Goal: Book appointment/travel/reservation

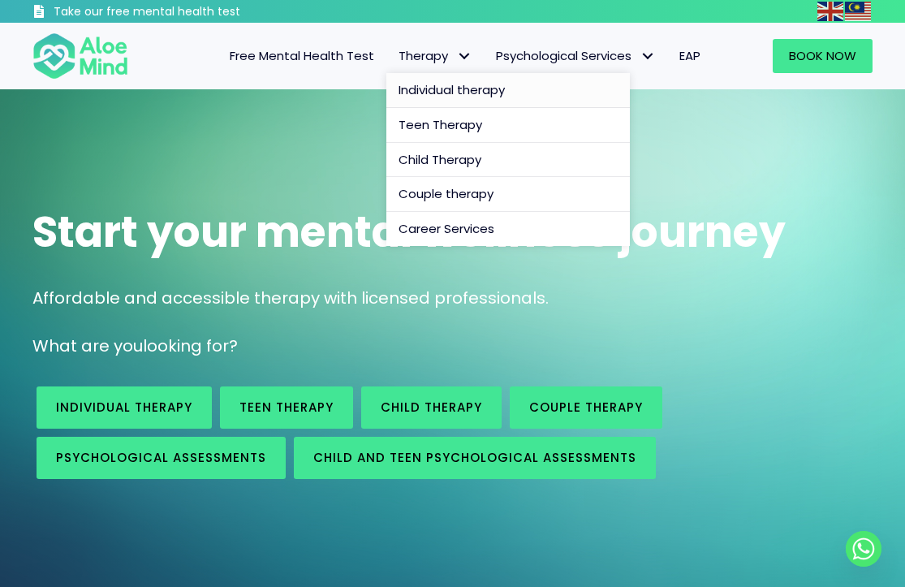
click at [445, 88] on span "Individual therapy" at bounding box center [451, 89] width 106 height 17
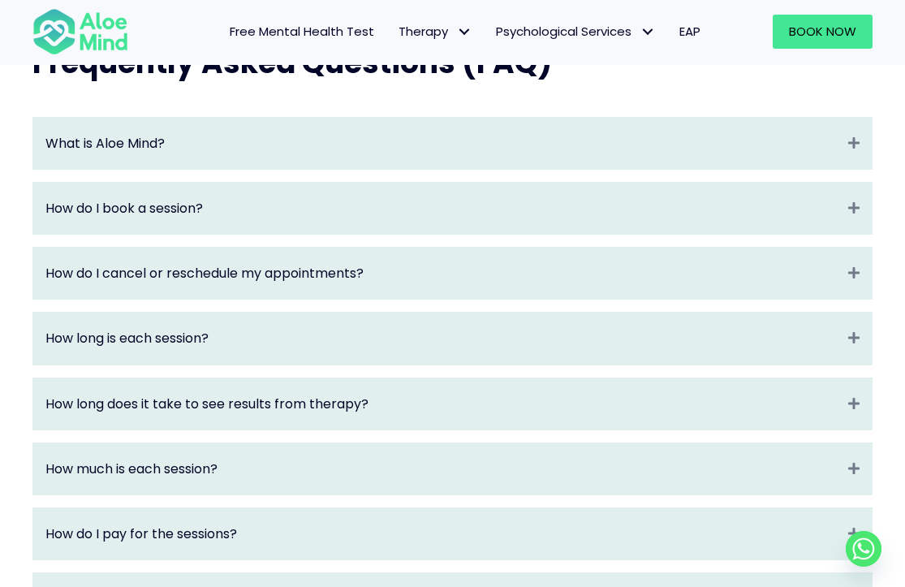
scroll to position [1785, 0]
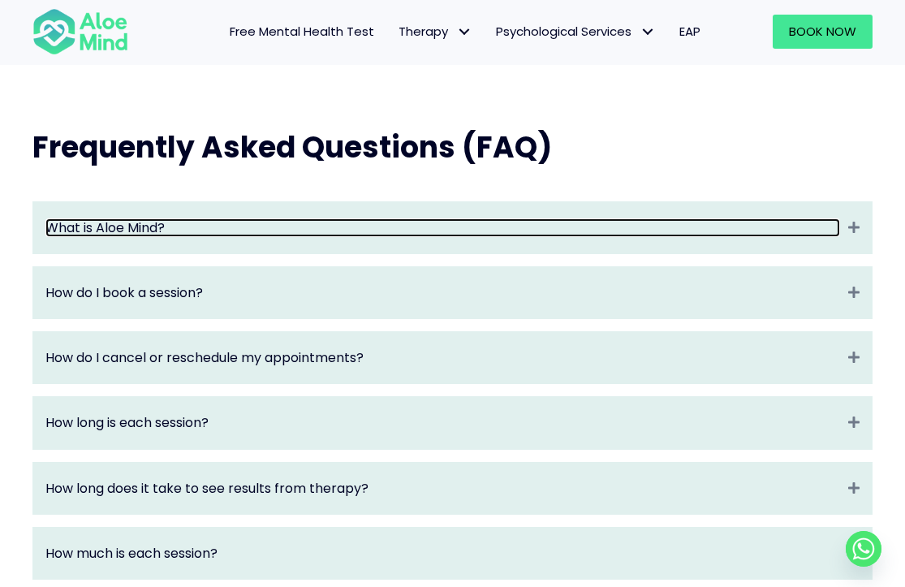
click at [383, 218] on link "What is Aloe Mind?" at bounding box center [442, 227] width 794 height 19
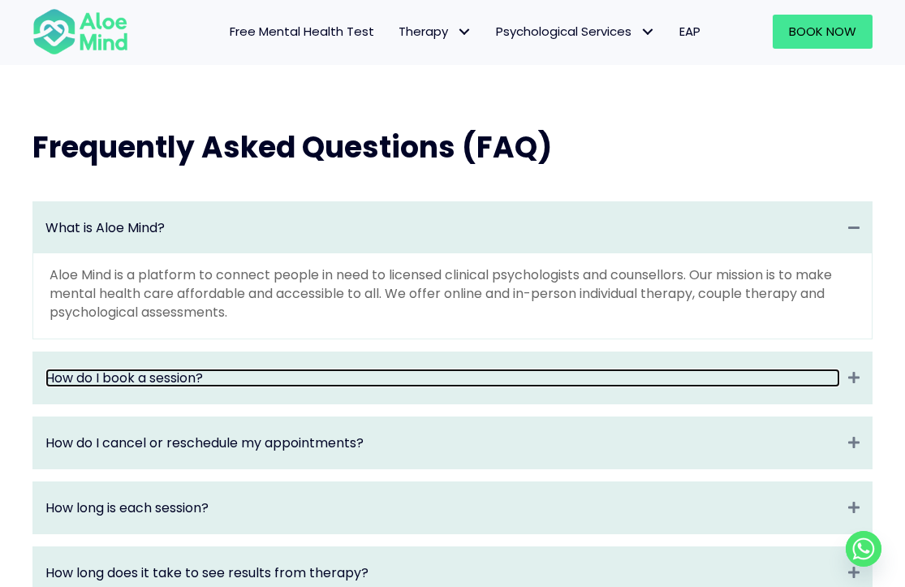
click at [358, 371] on link "How do I book a session?" at bounding box center [442, 377] width 794 height 19
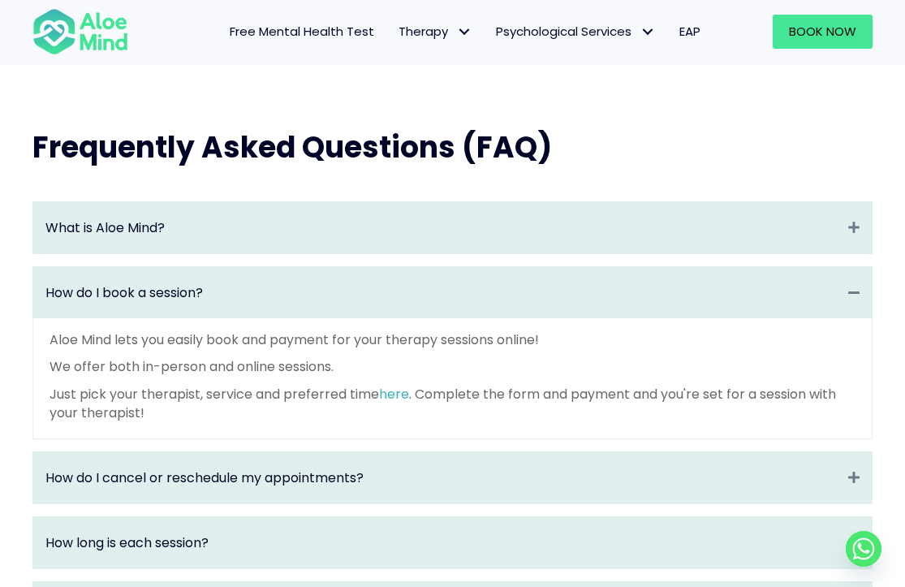
click at [436, 240] on div "What is Aloe Mind? Collapse" at bounding box center [452, 227] width 838 height 51
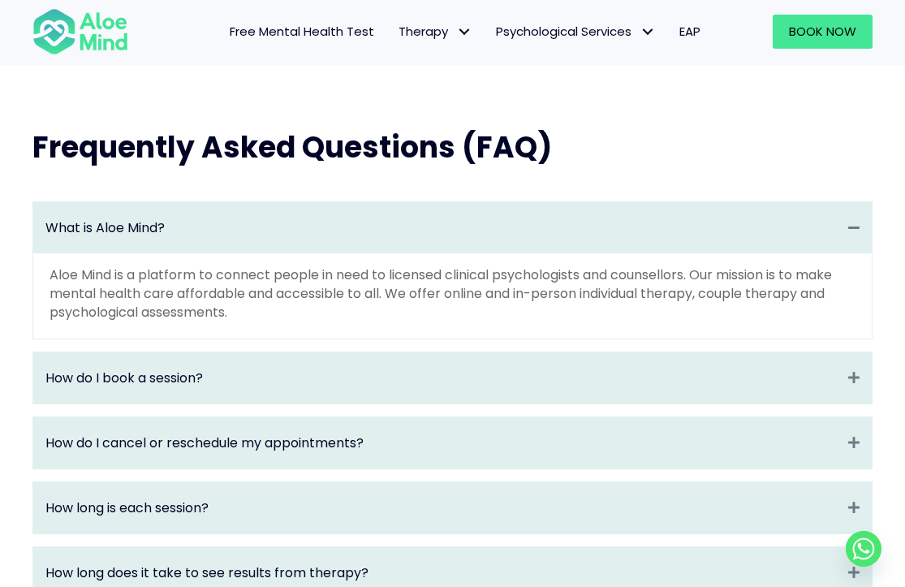
click at [436, 240] on div "What is Aloe Mind? Collapse" at bounding box center [452, 227] width 838 height 51
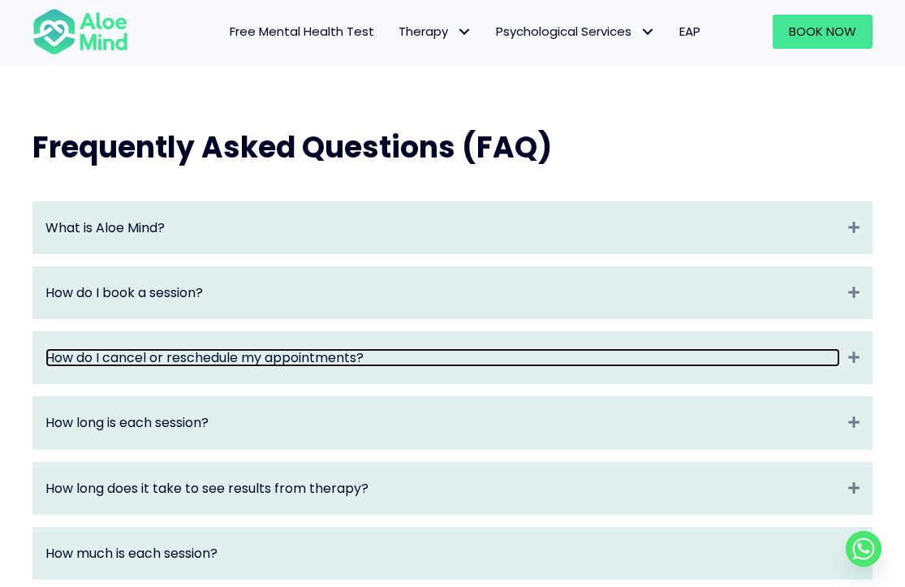
click at [388, 348] on link "How do I cancel or reschedule my appointments?" at bounding box center [442, 357] width 794 height 19
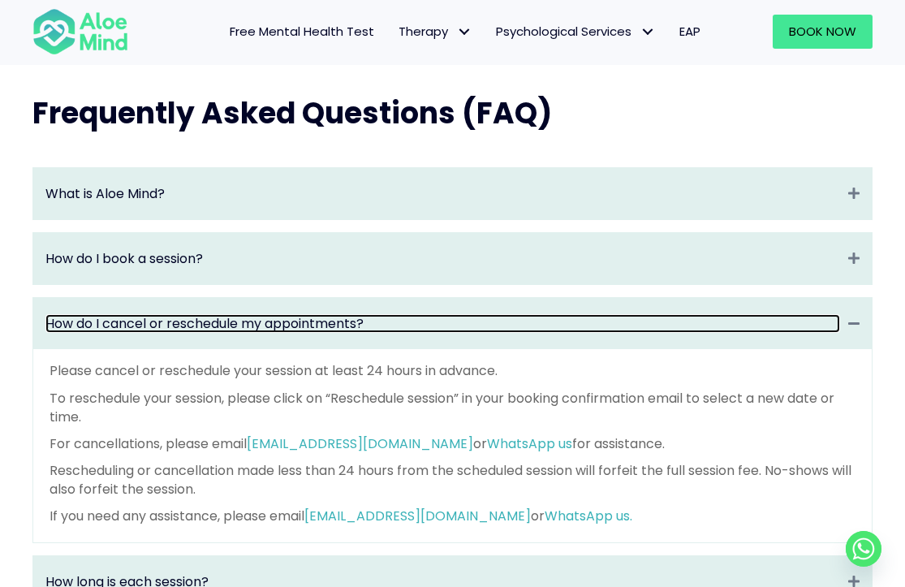
scroll to position [2036, 0]
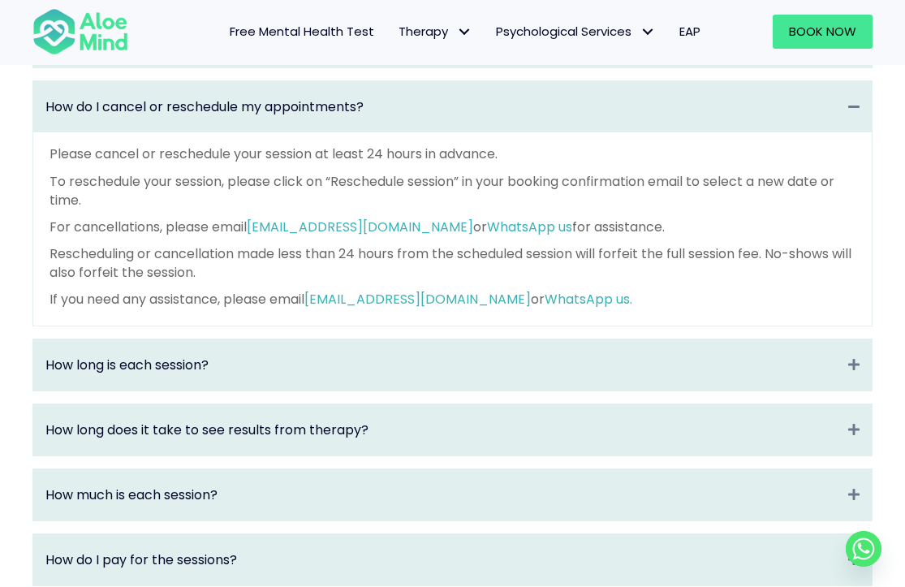
click at [387, 341] on div "How long is each session? Expand" at bounding box center [452, 364] width 838 height 51
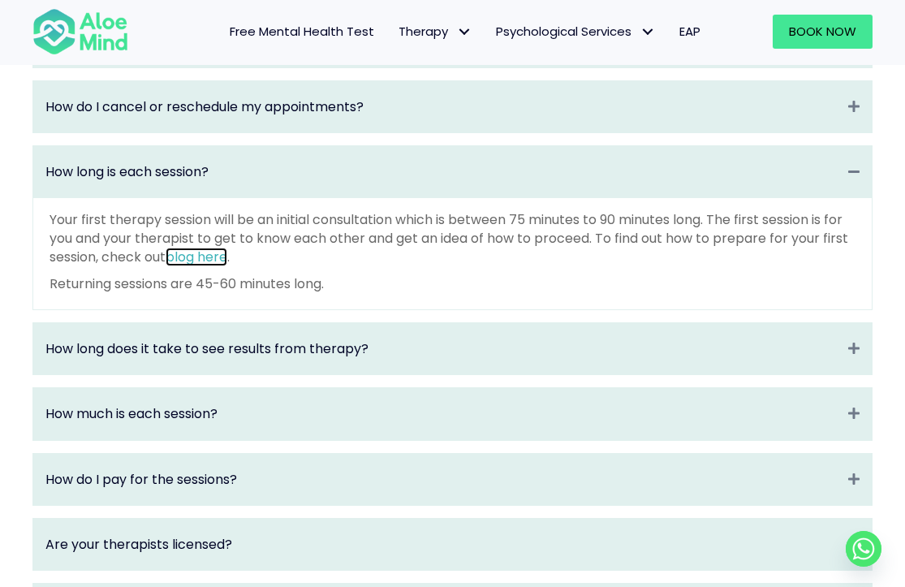
scroll to position [2054, 0]
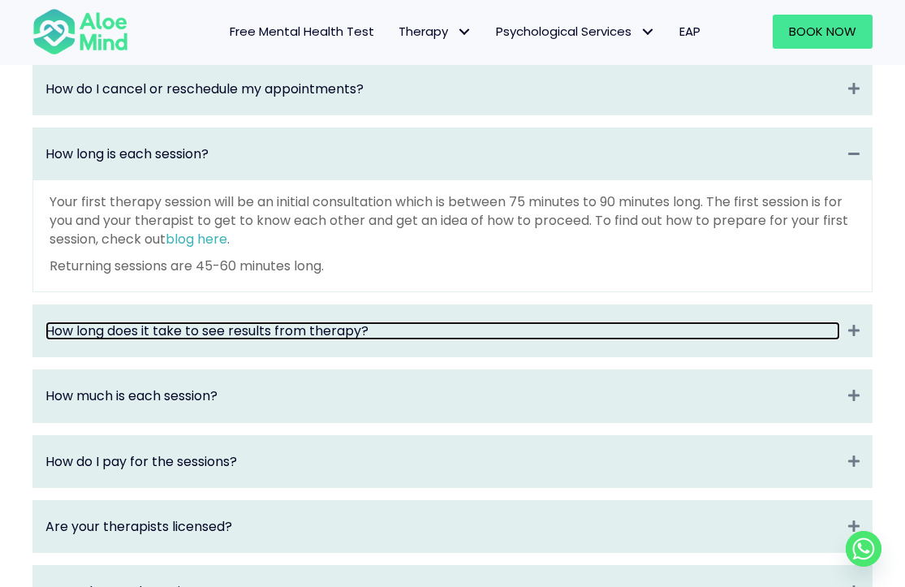
click at [359, 325] on link "How long does it take to see results from therapy?" at bounding box center [442, 330] width 794 height 19
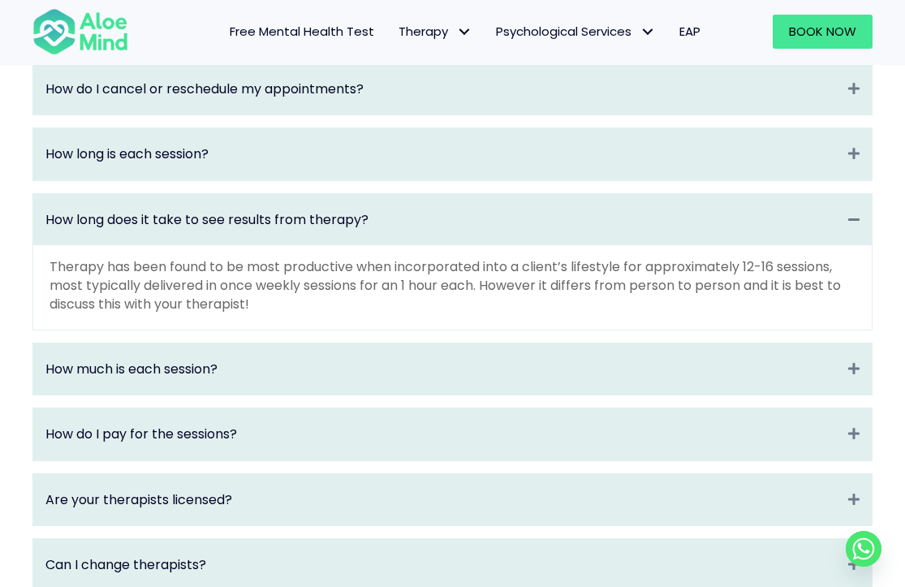
click at [418, 230] on div "How long does it take to see results from therapy? Collapse" at bounding box center [452, 219] width 838 height 51
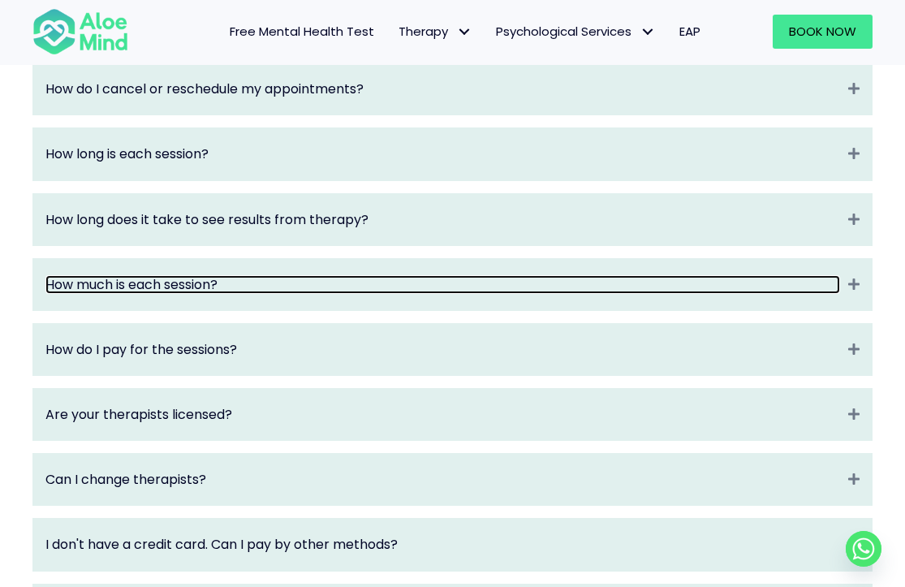
click at [385, 275] on link "How much is each session?" at bounding box center [442, 284] width 794 height 19
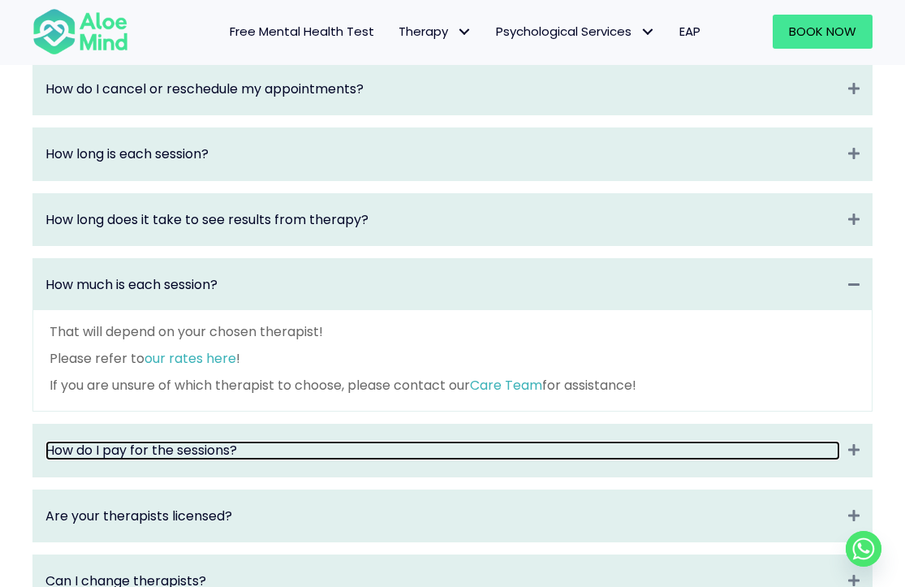
click at [250, 440] on link "How do I pay for the sessions?" at bounding box center [442, 449] width 794 height 19
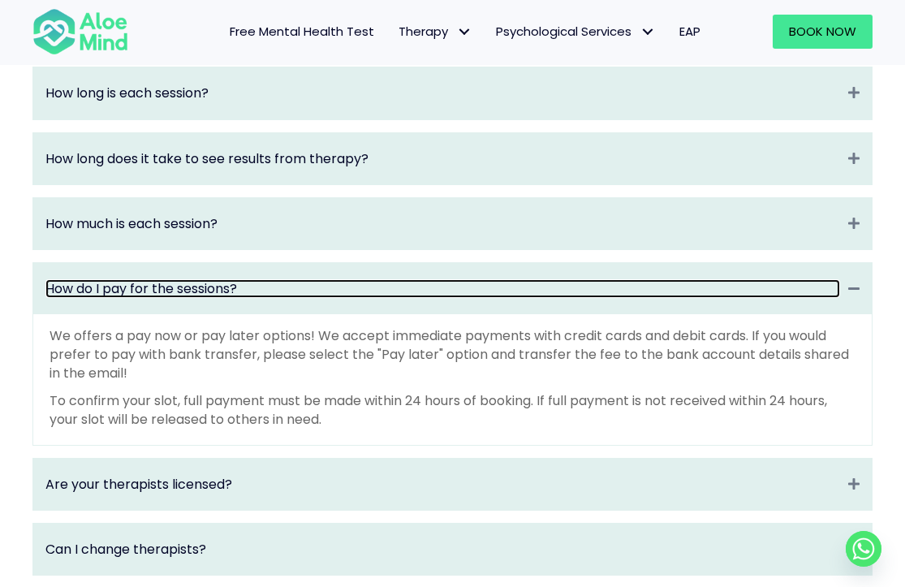
scroll to position [2132, 0]
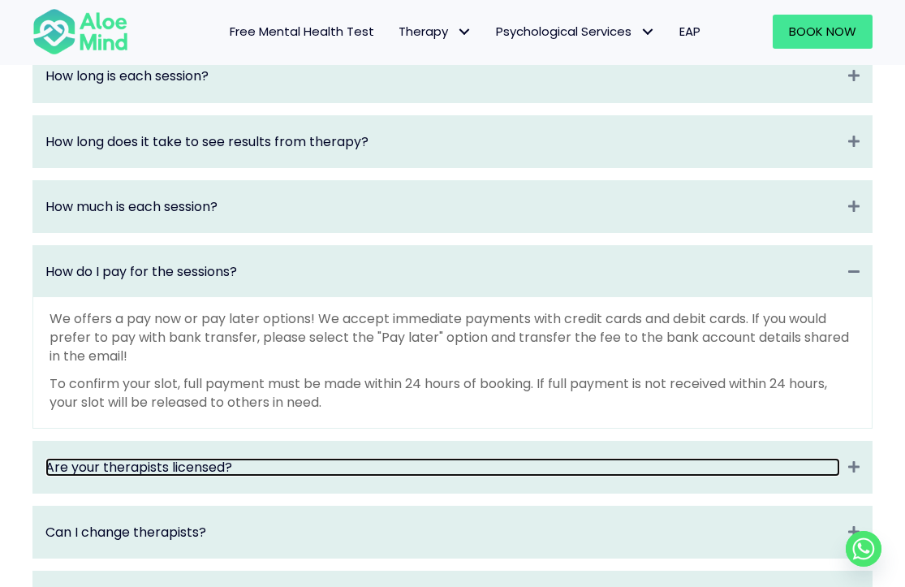
click at [254, 462] on link "Are your therapists licensed?" at bounding box center [442, 467] width 794 height 19
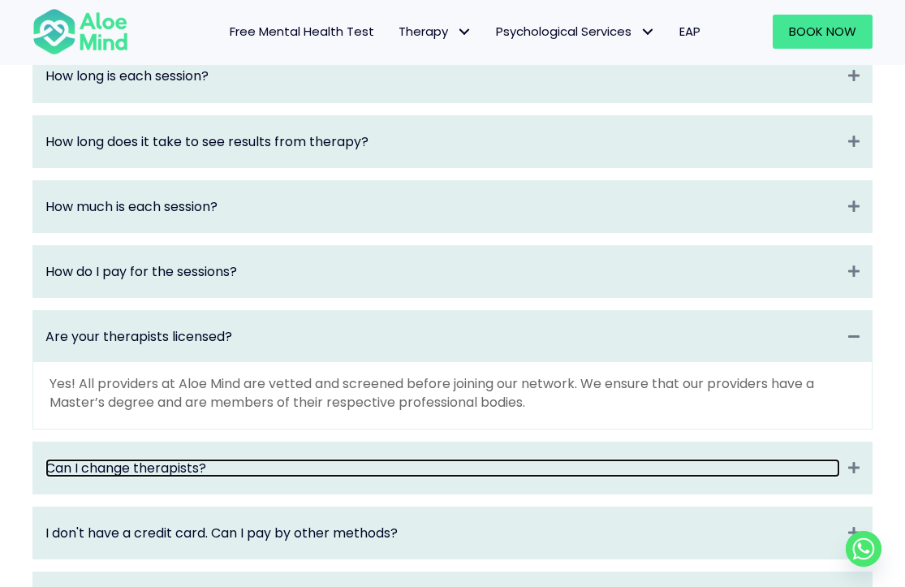
click at [269, 458] on link "Can I change therapists?" at bounding box center [442, 467] width 794 height 19
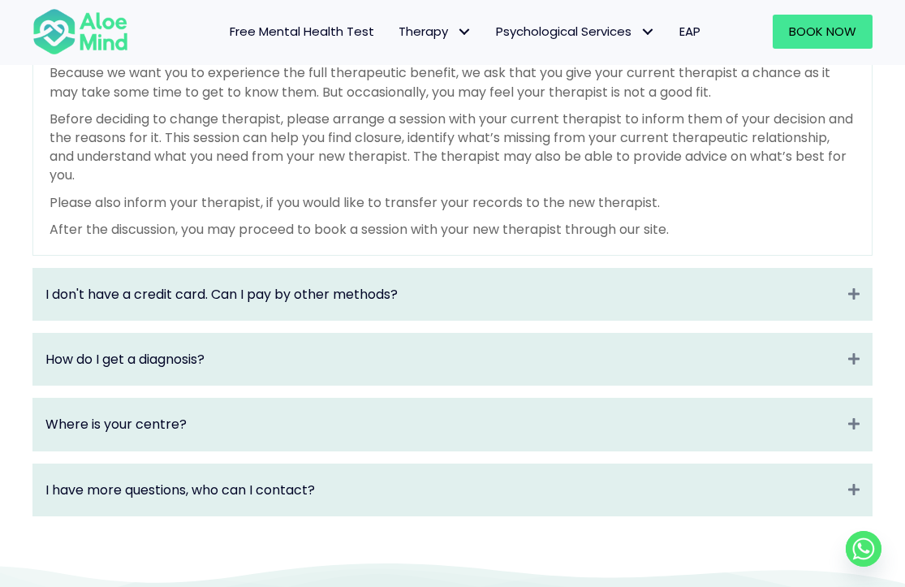
scroll to position [2311, 0]
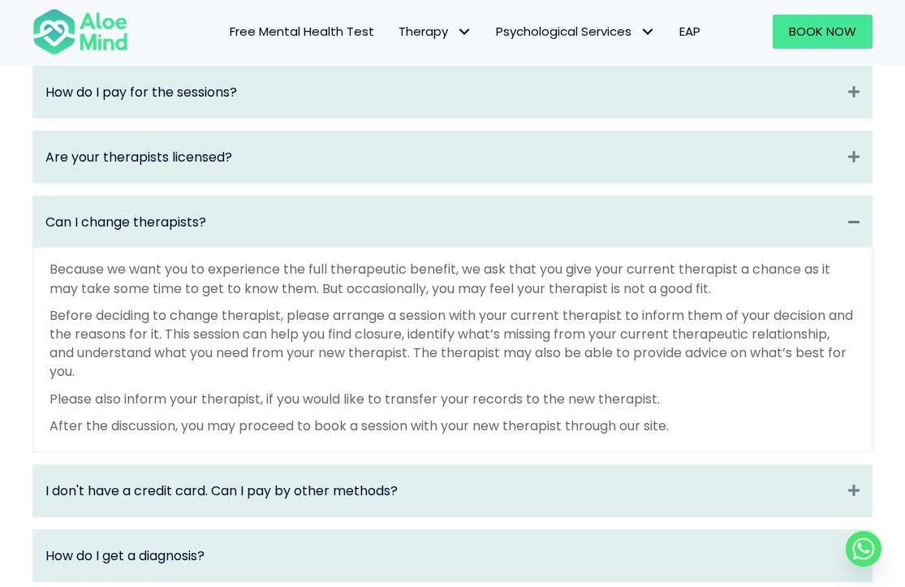
click at [582, 389] on p "Please also inform your therapist, if you would like to transfer your records t…" at bounding box center [452, 398] width 806 height 19
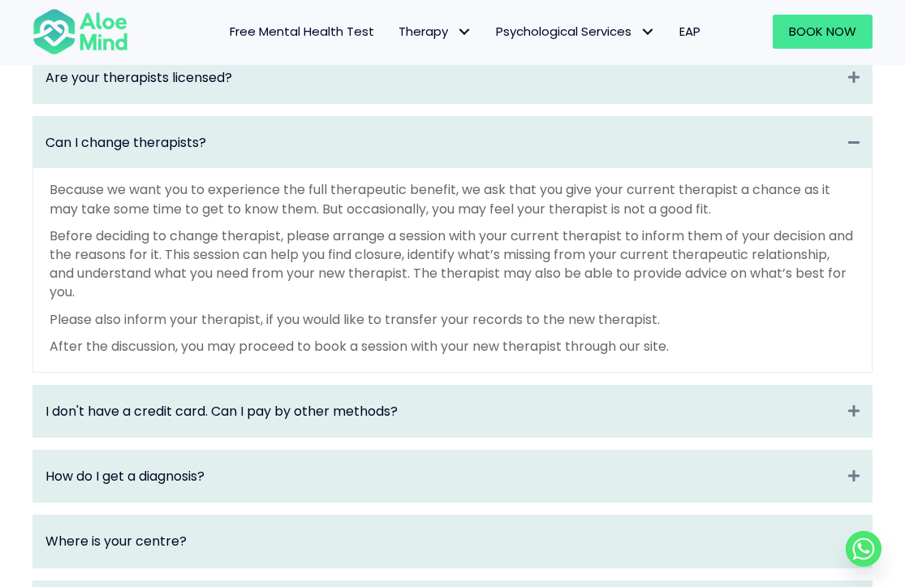
scroll to position [2573, 0]
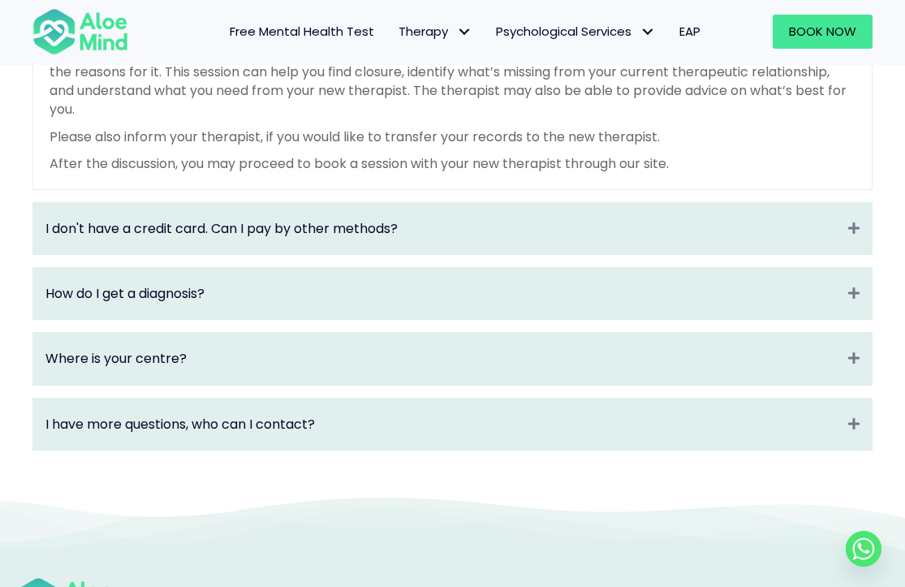
click at [446, 298] on div "How do I get a diagnosis? Expand" at bounding box center [452, 293] width 838 height 51
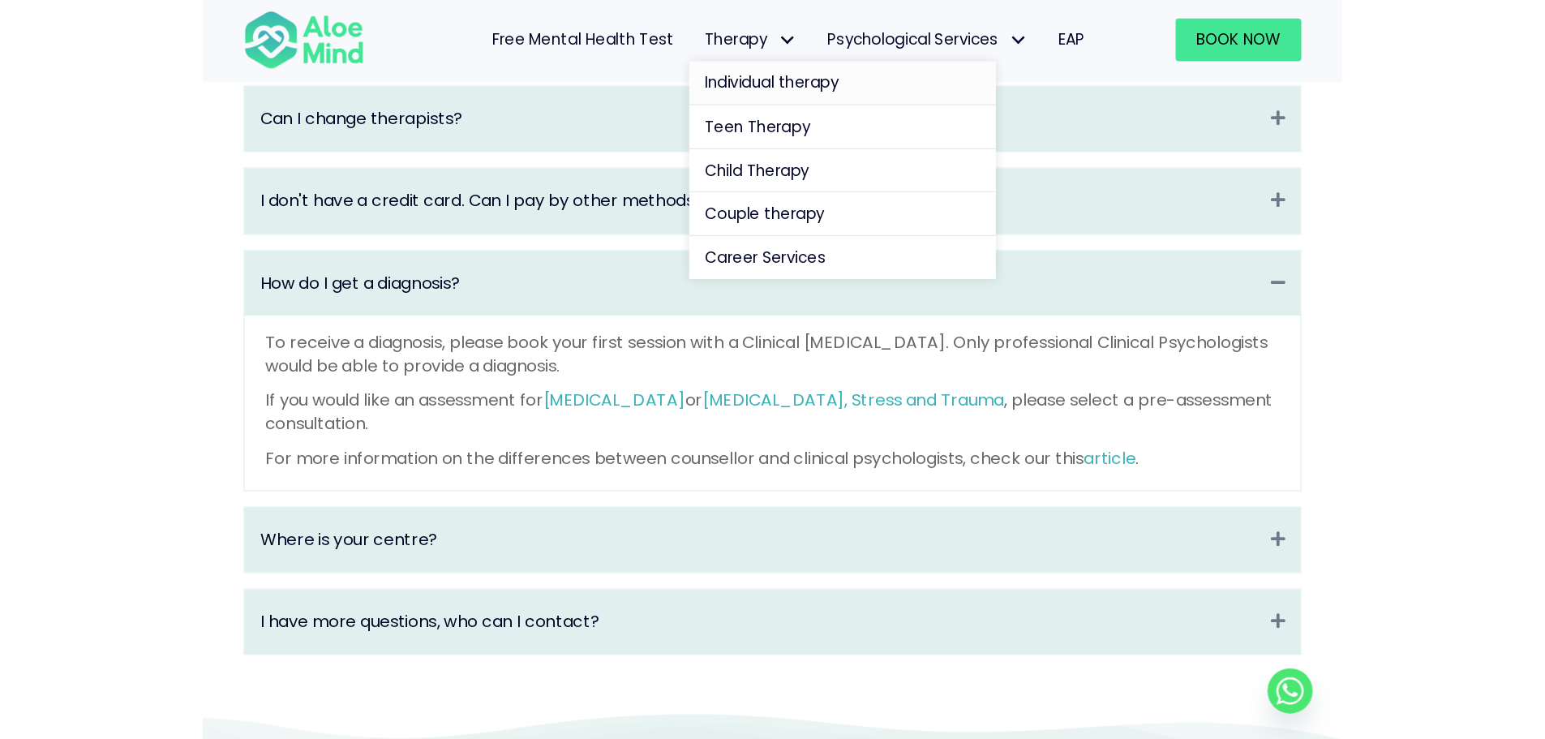
scroll to position [2325, 0]
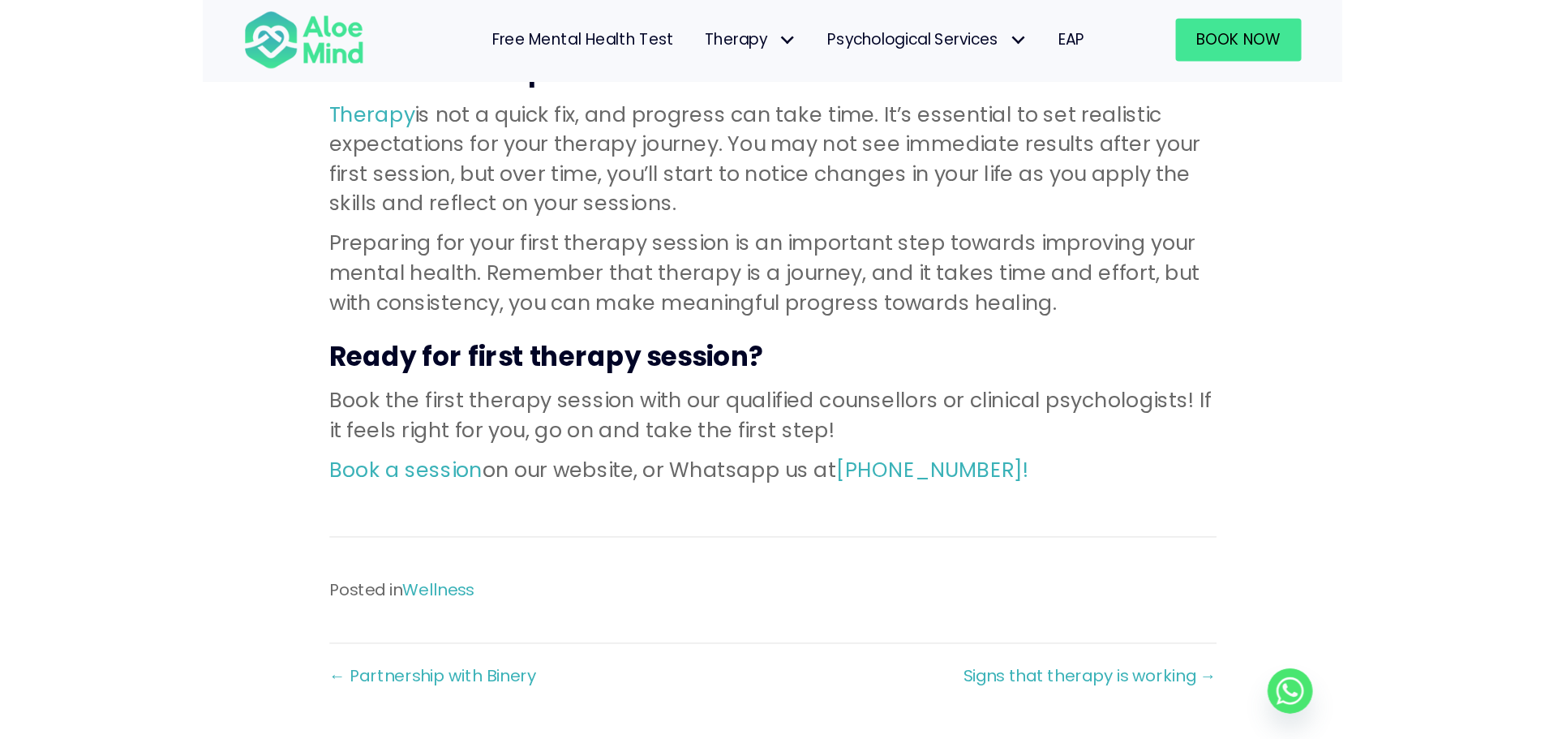
scroll to position [1410, 0]
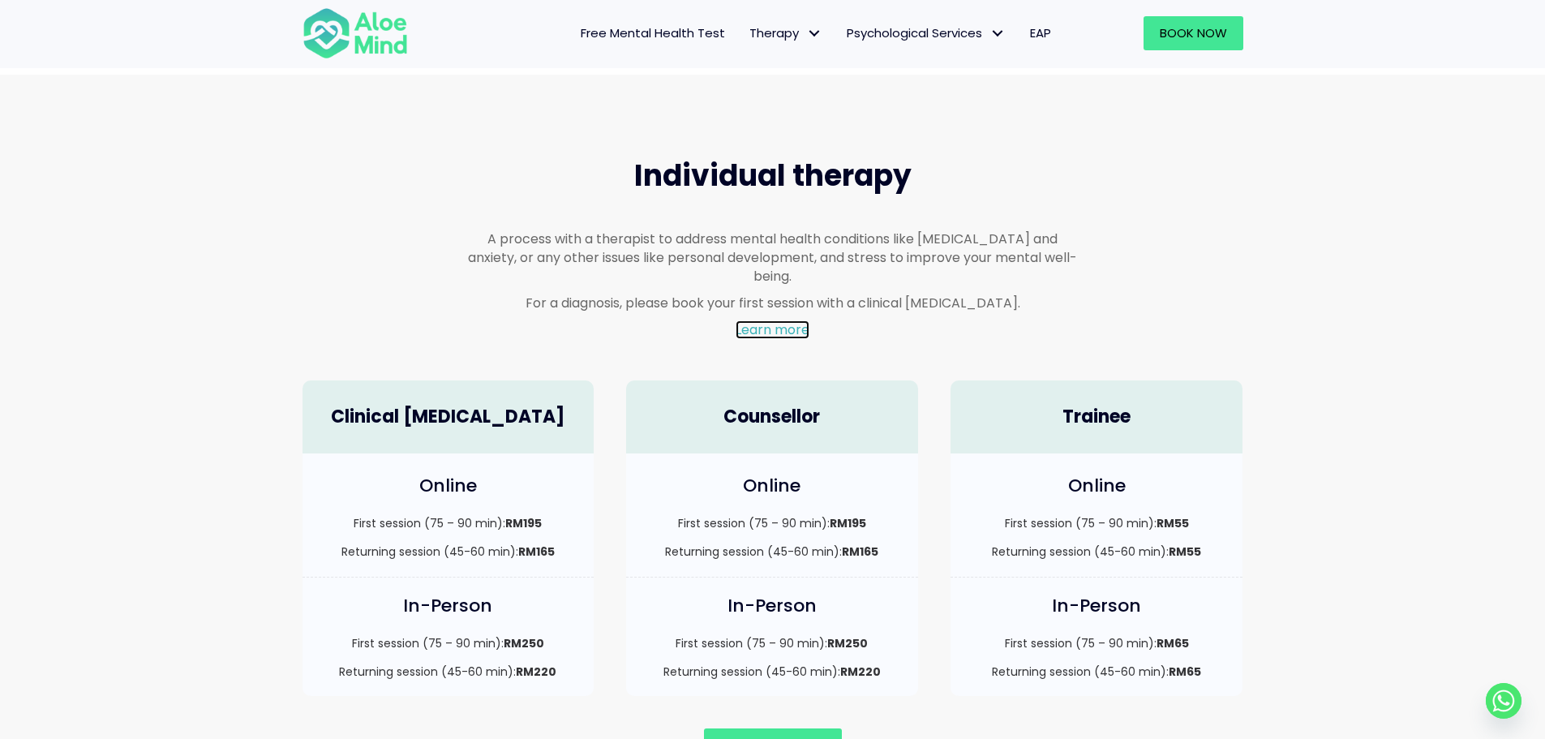
scroll to position [1072, 0]
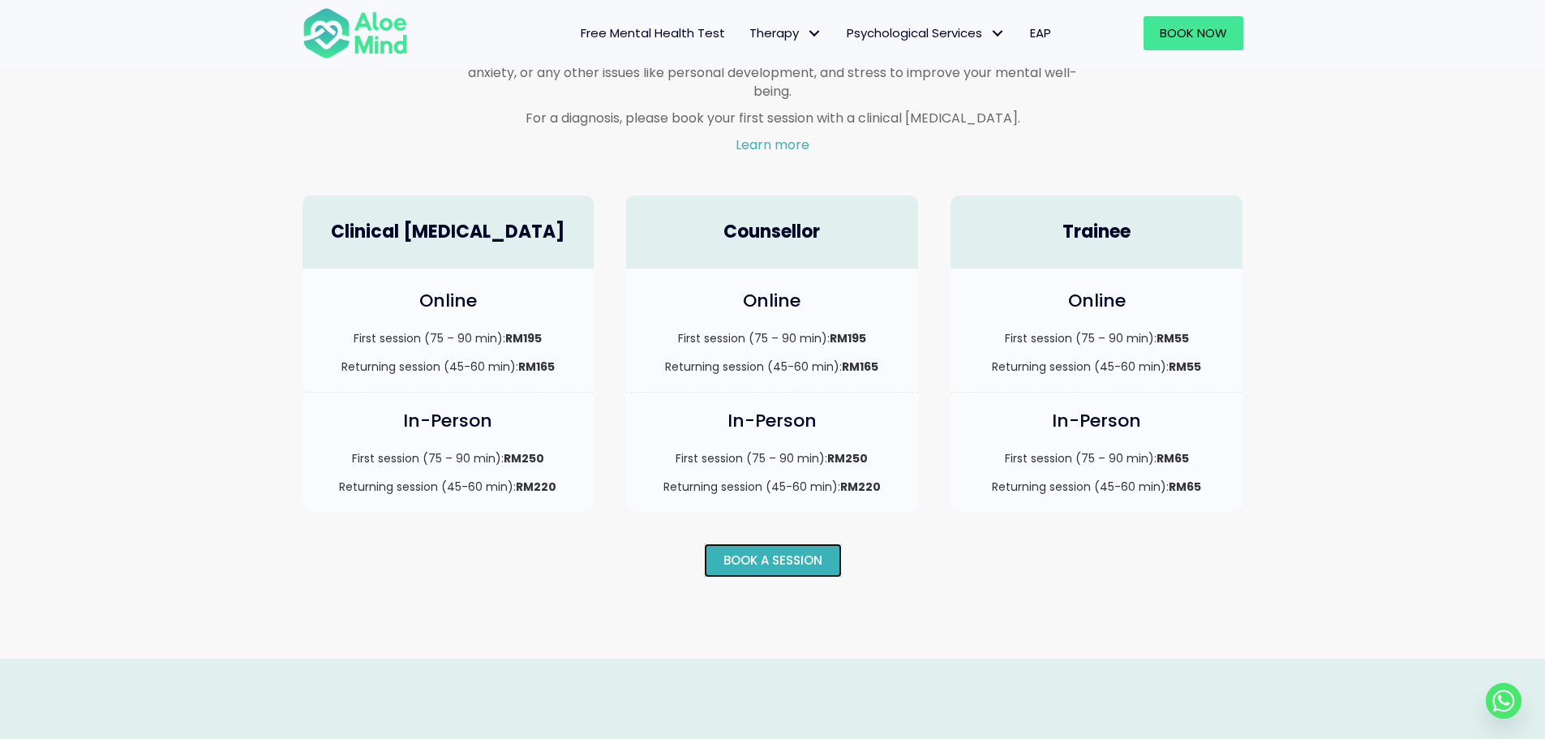
click at [751, 552] on link "Book a session" at bounding box center [773, 561] width 138 height 34
click at [795, 550] on link "Book a session" at bounding box center [773, 561] width 138 height 34
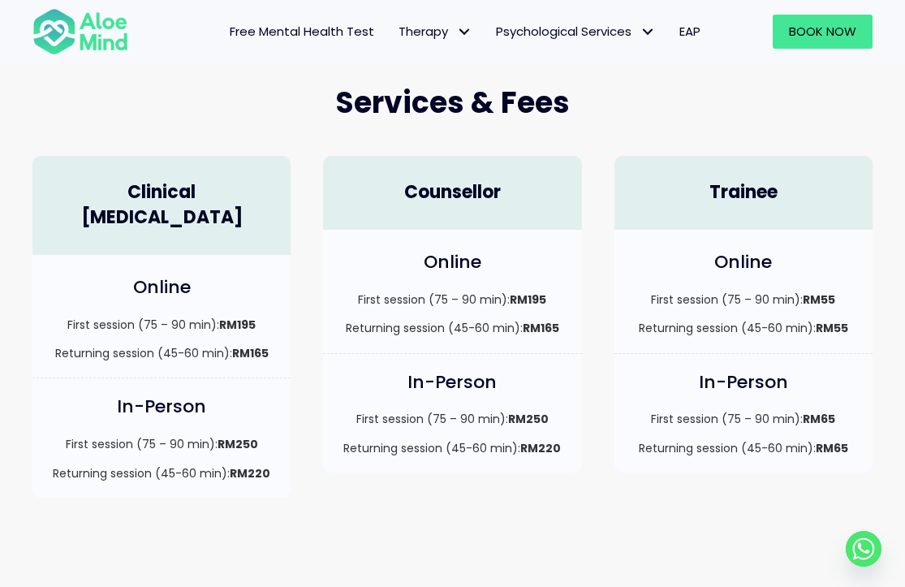
scroll to position [116, 0]
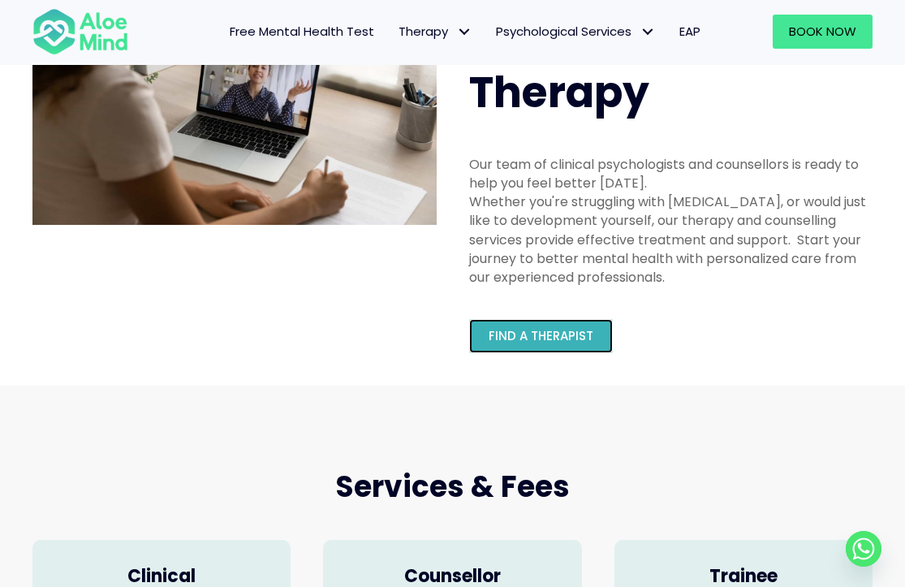
click at [548, 351] on link "Find a therapist" at bounding box center [541, 336] width 144 height 34
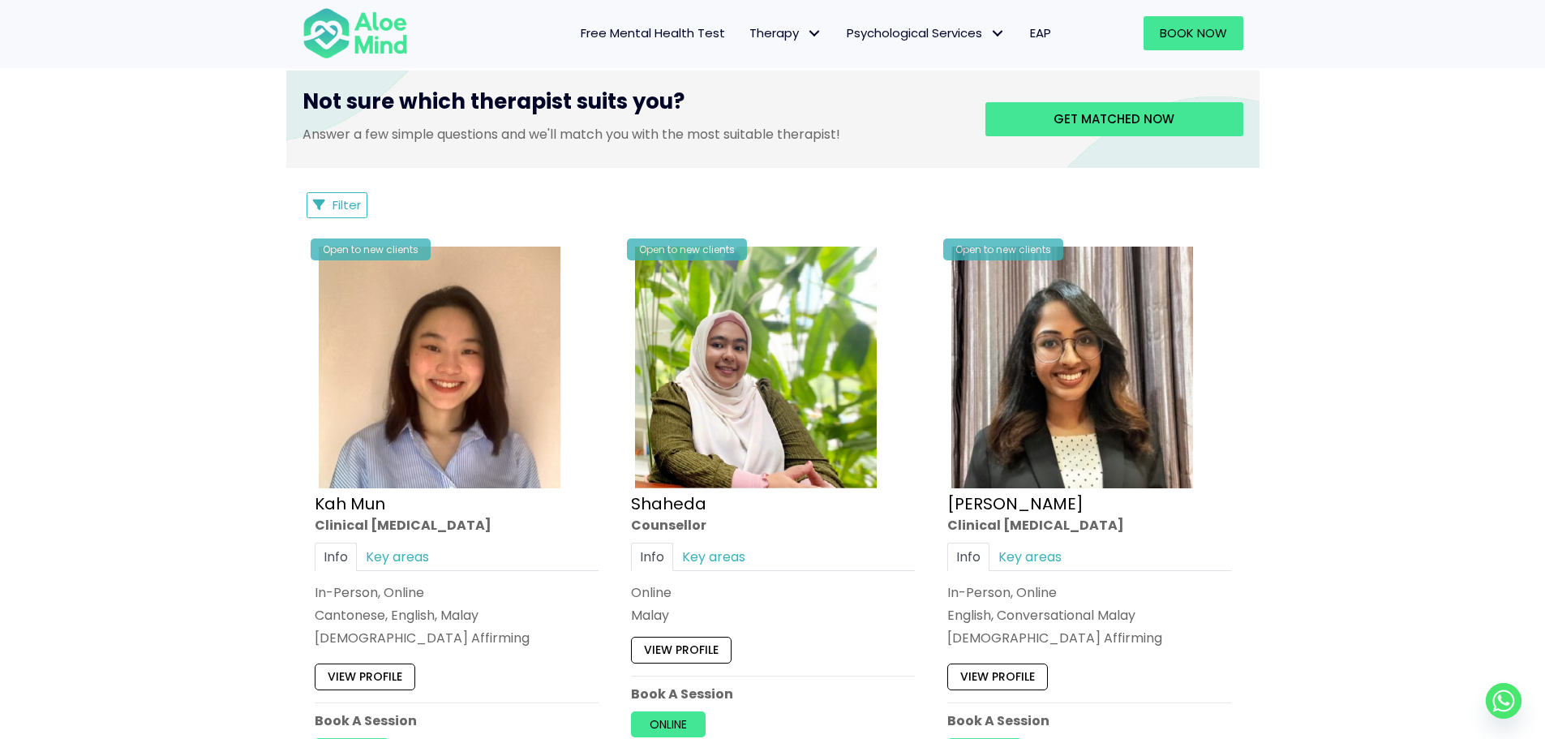
scroll to position [827, 0]
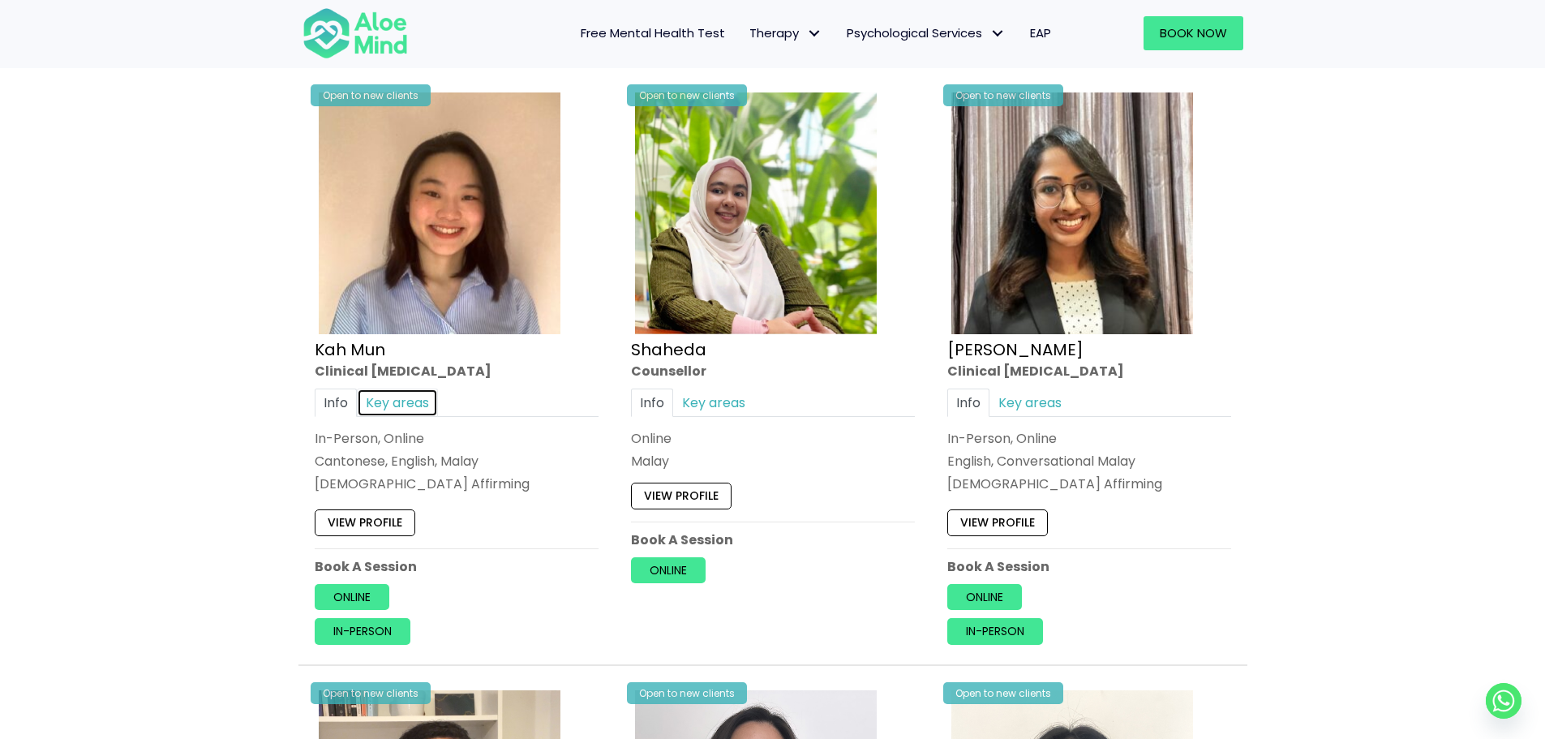
click at [402, 396] on link "Key areas" at bounding box center [397, 403] width 81 height 28
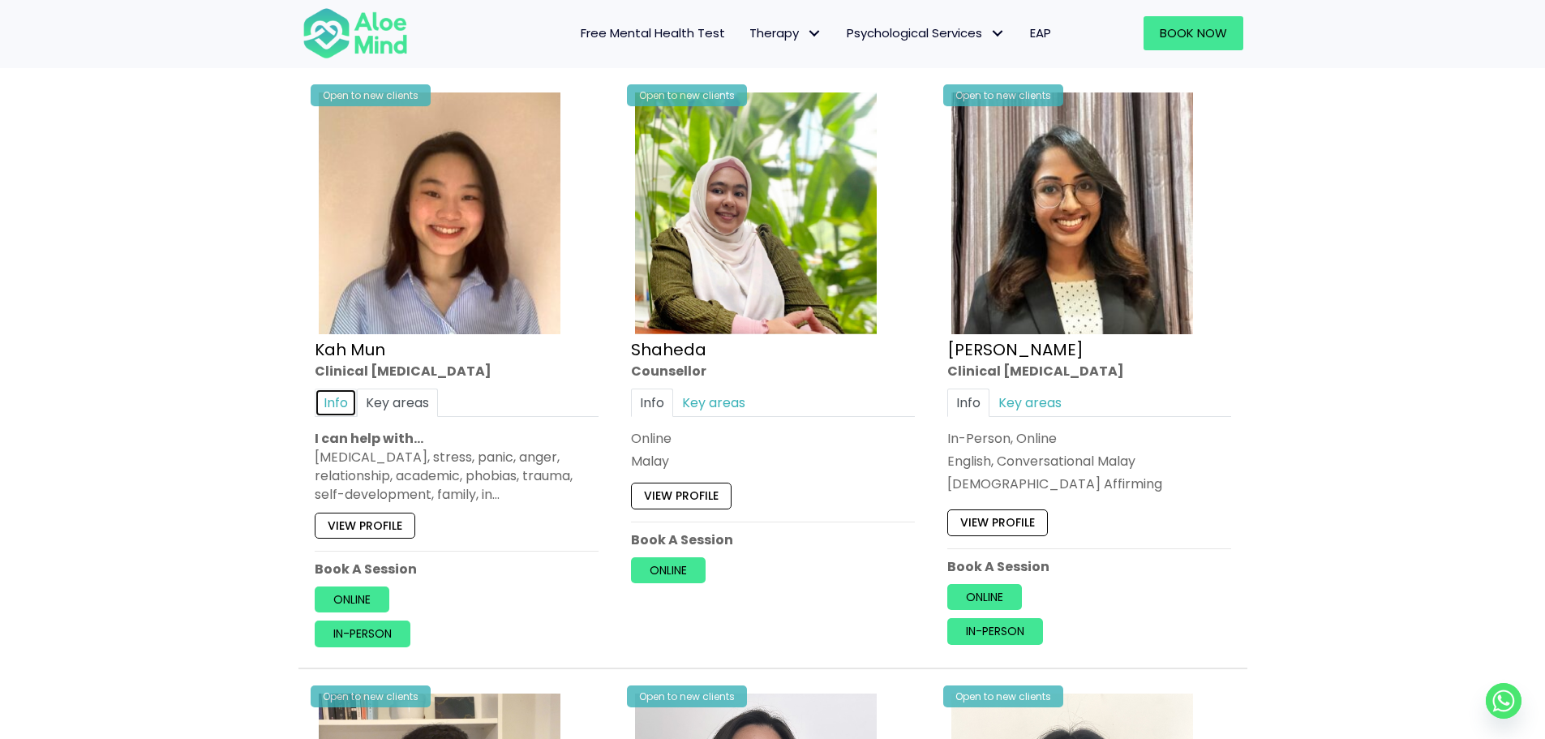
click at [348, 402] on link "Info" at bounding box center [336, 403] width 42 height 28
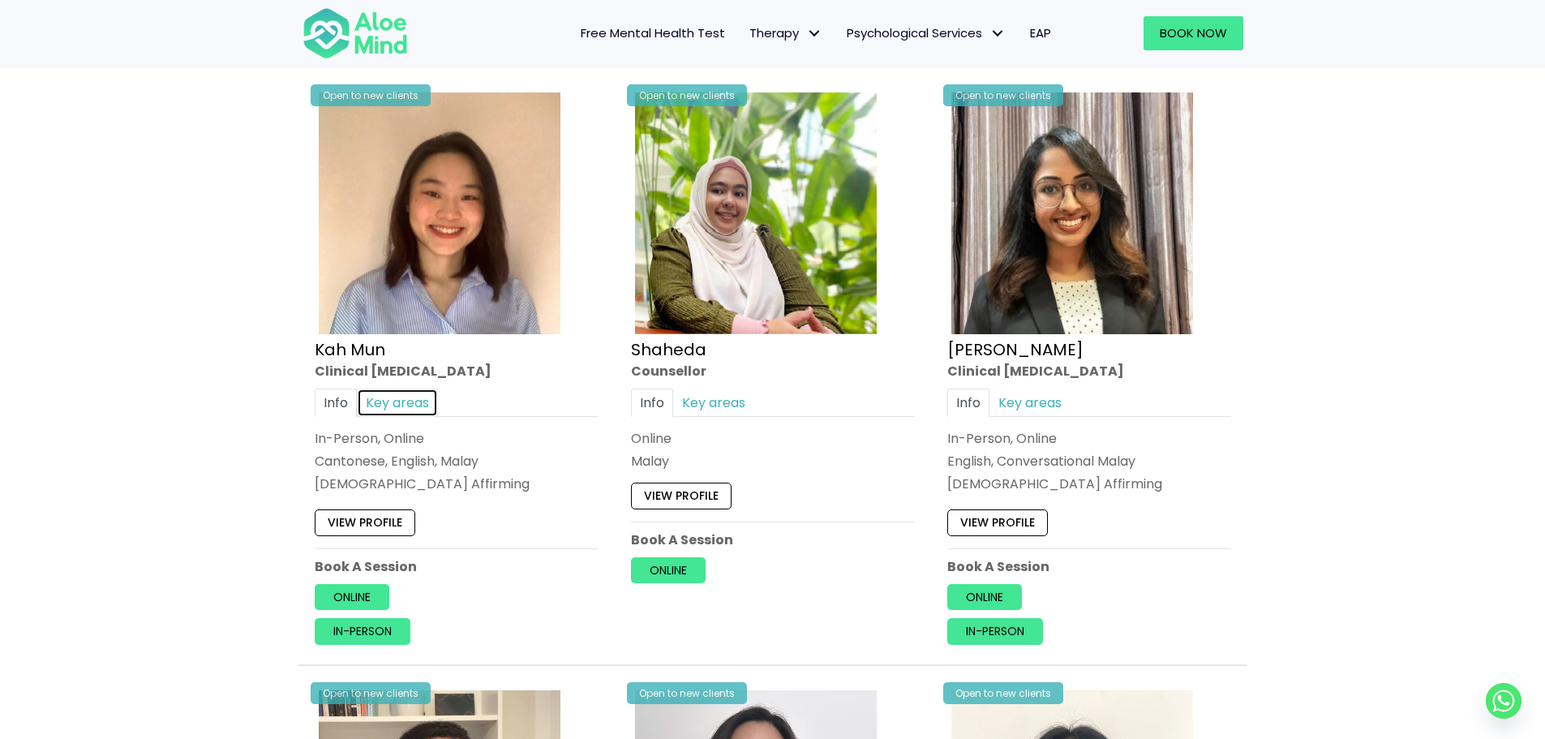
click at [410, 405] on link "Key areas" at bounding box center [397, 403] width 81 height 28
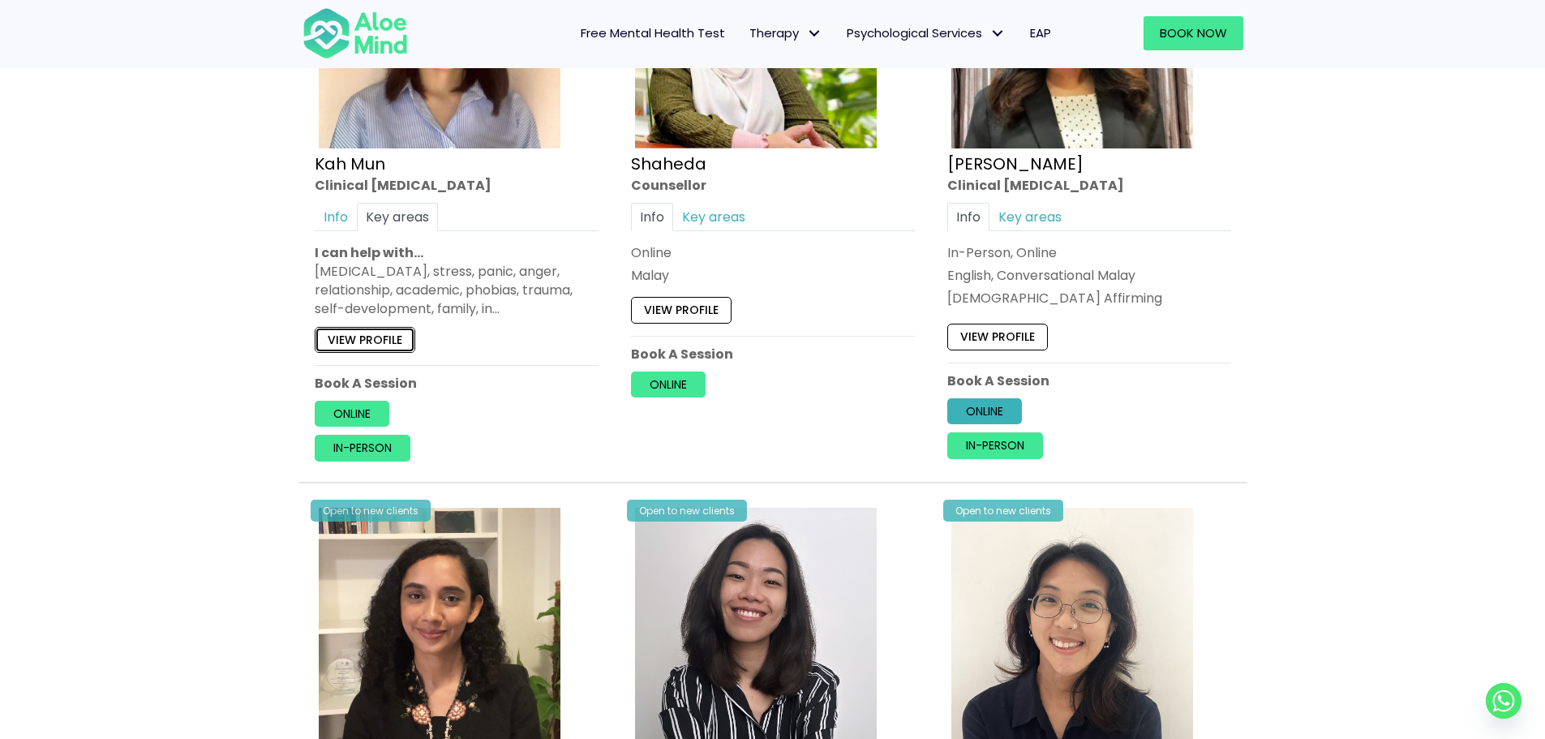
scroll to position [1304, 0]
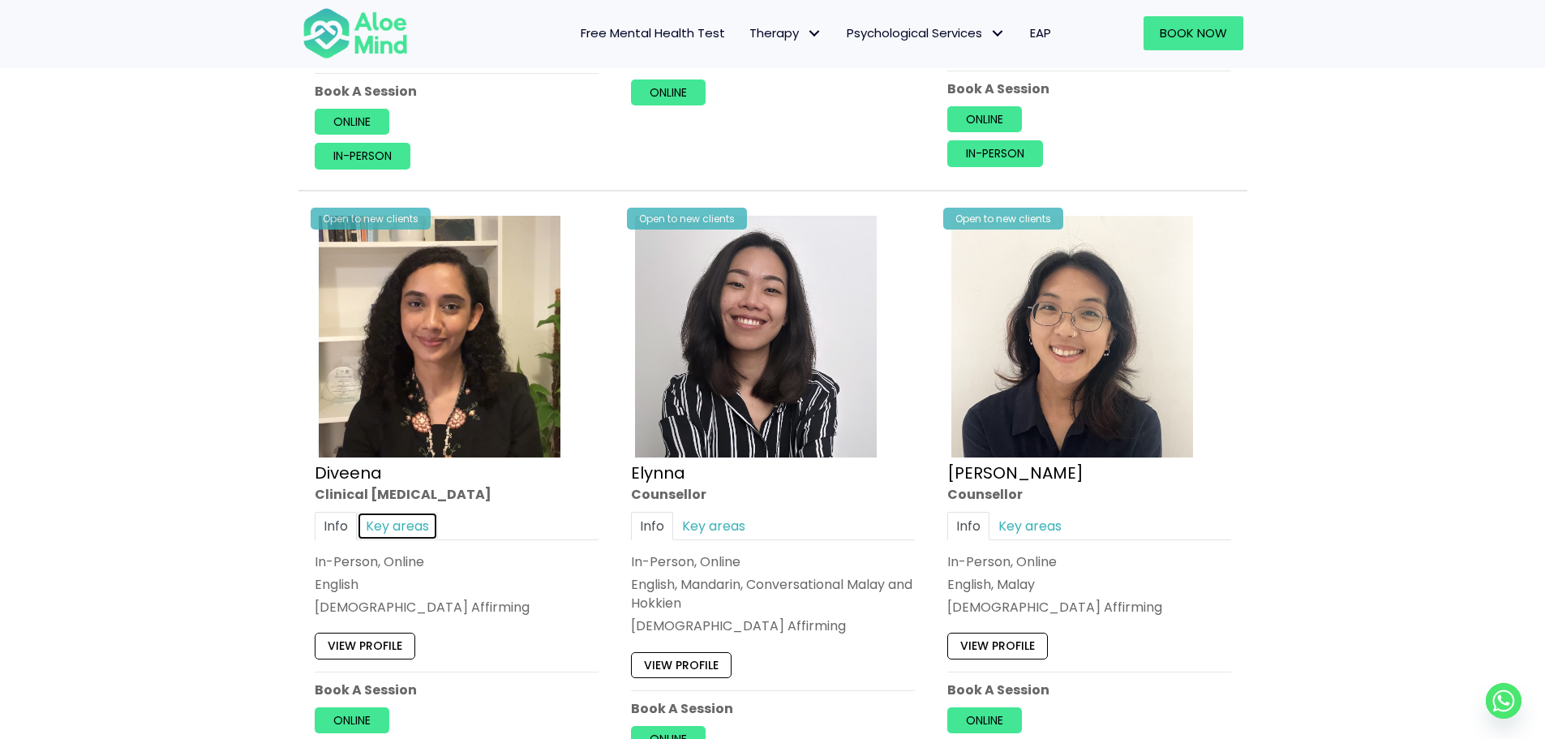
click at [372, 535] on link "Key areas" at bounding box center [397, 525] width 81 height 28
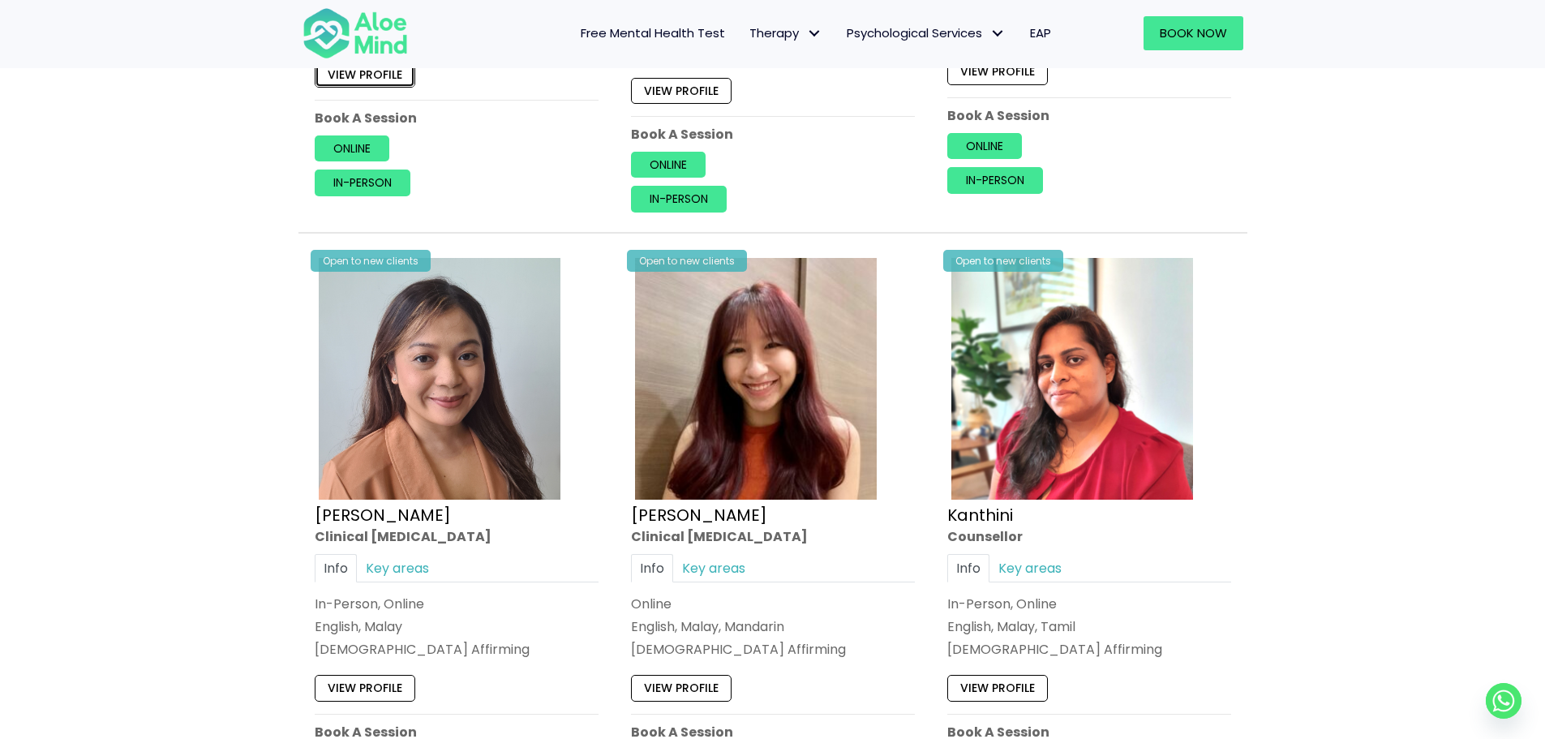
scroll to position [1943, 0]
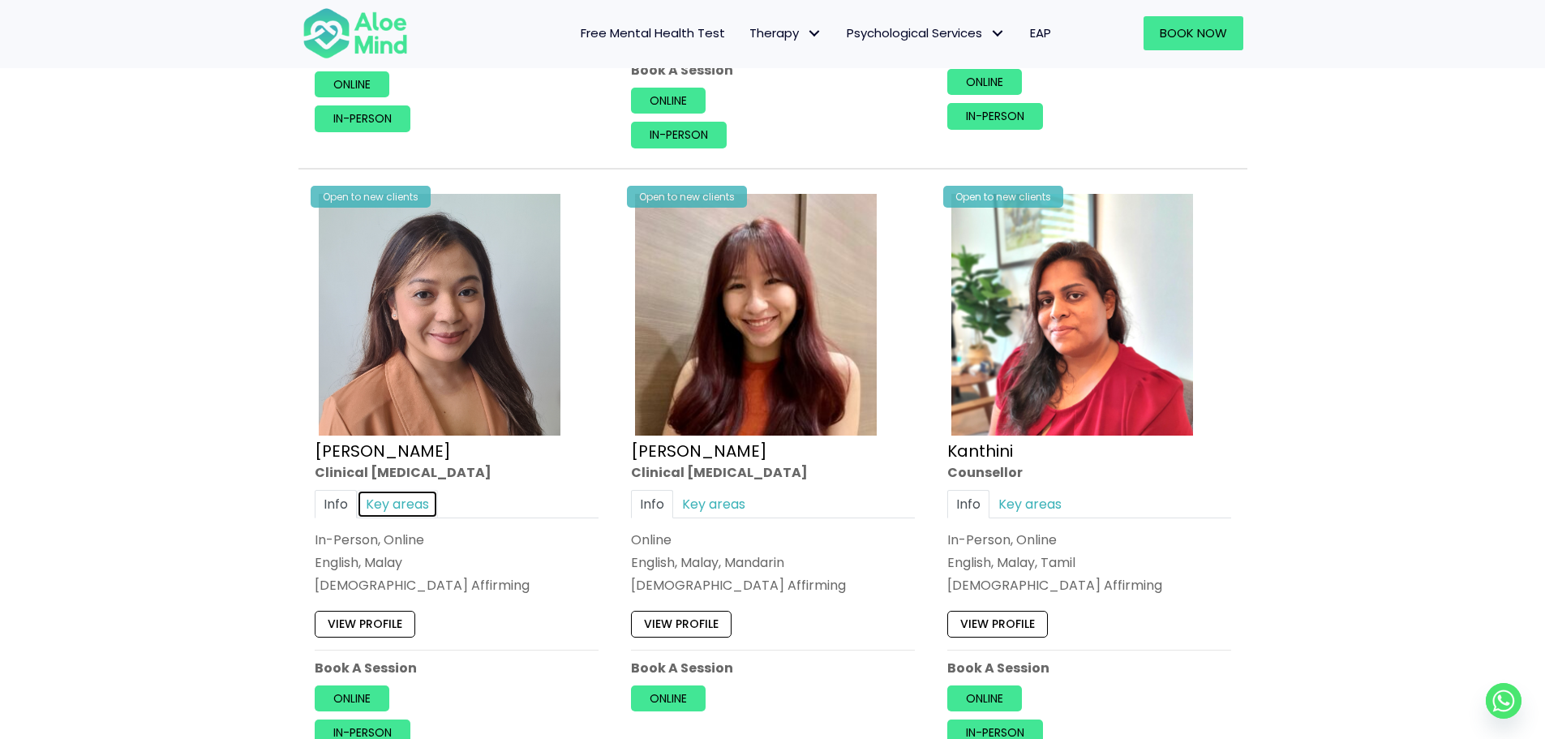
click at [404, 499] on link "Key areas" at bounding box center [397, 504] width 81 height 28
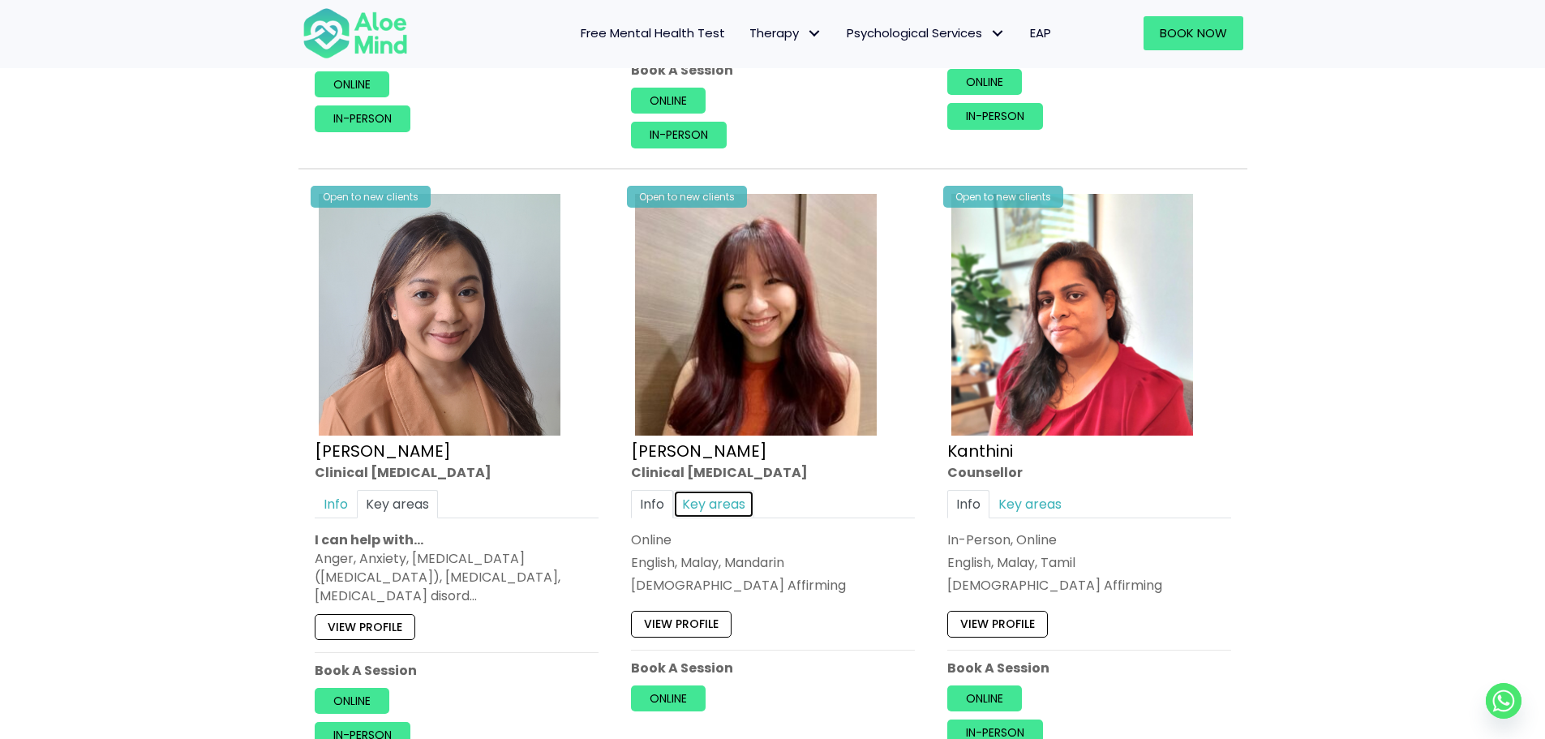
click at [740, 496] on link "Key areas" at bounding box center [713, 504] width 81 height 28
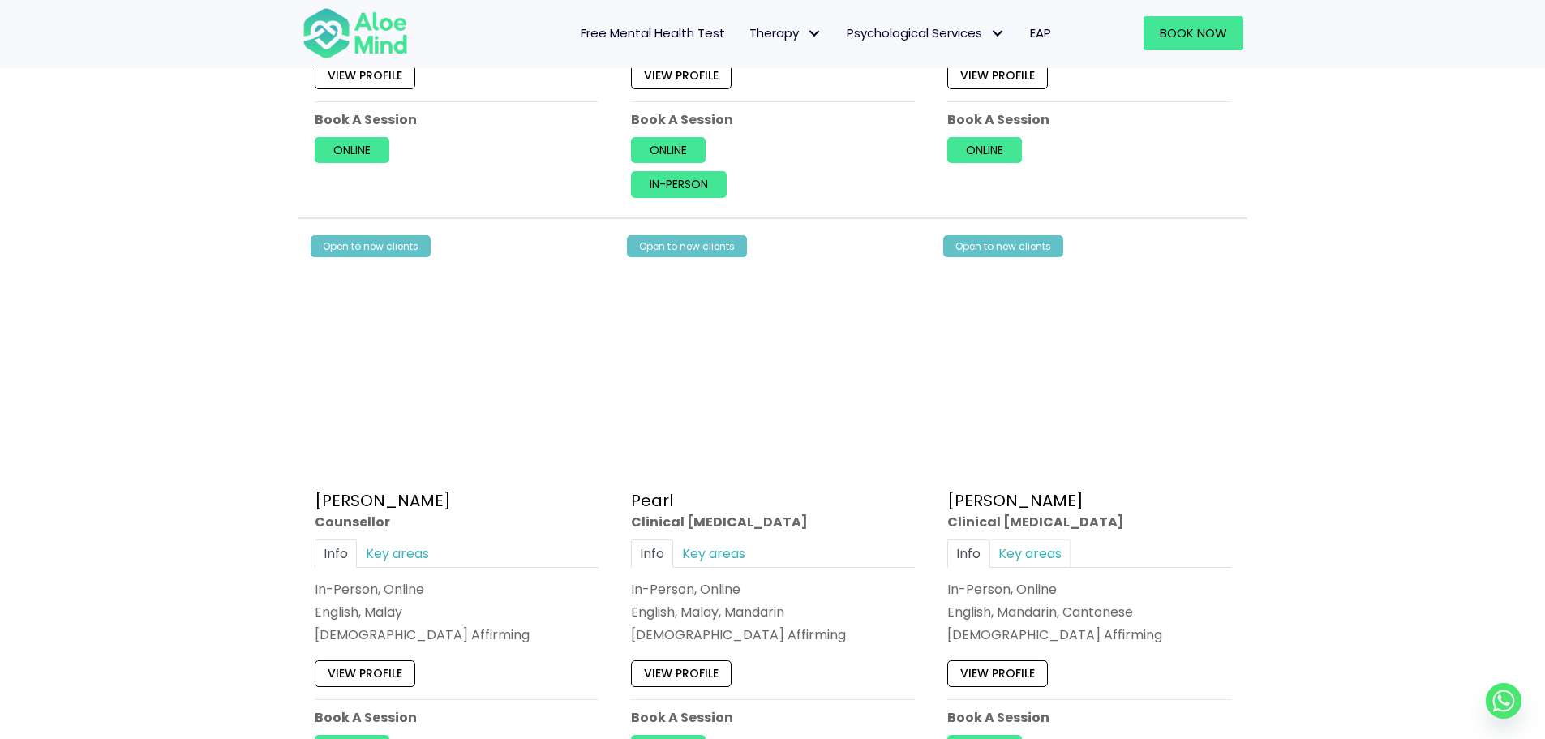
scroll to position [3201, 0]
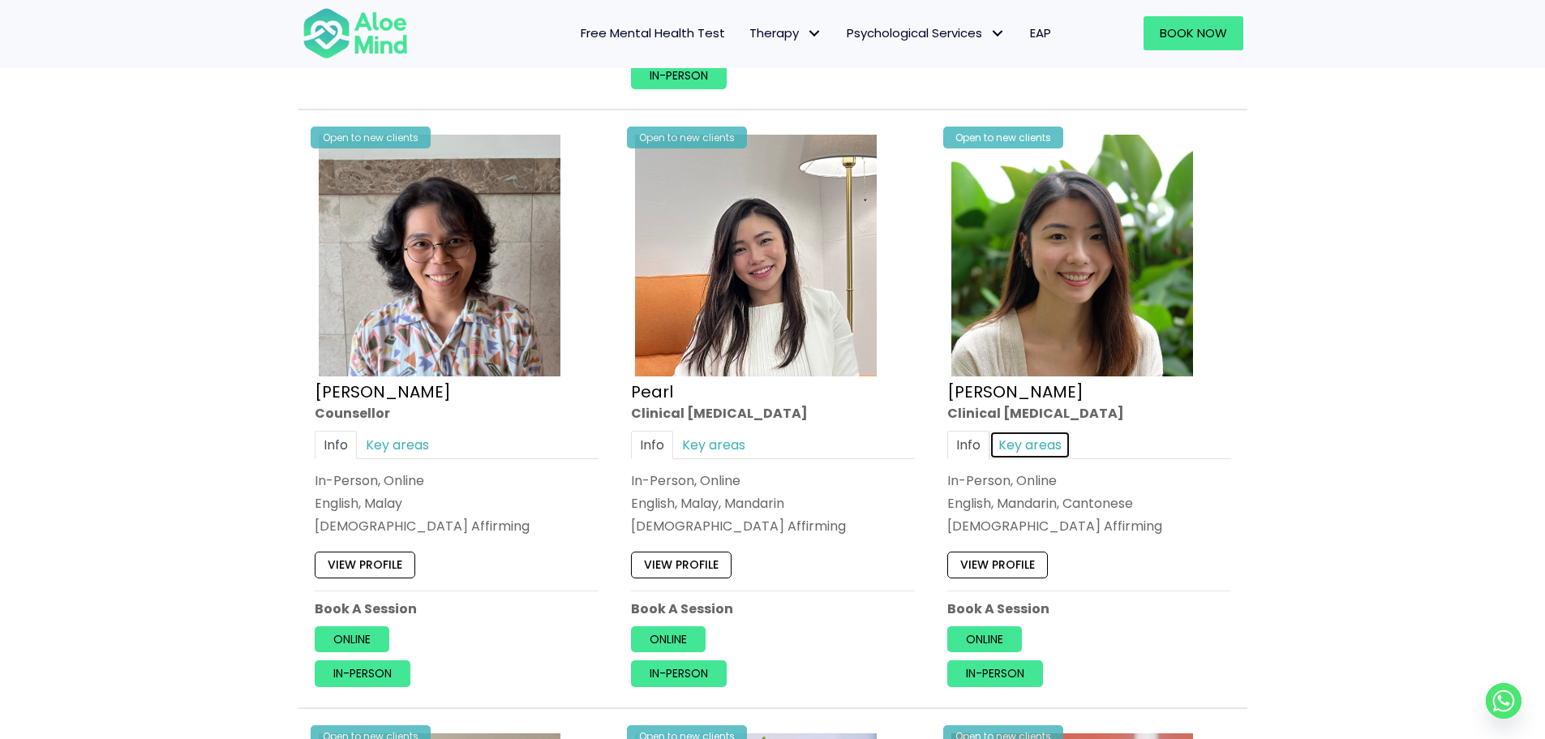
click at [904, 448] on link "Key areas" at bounding box center [1030, 445] width 81 height 28
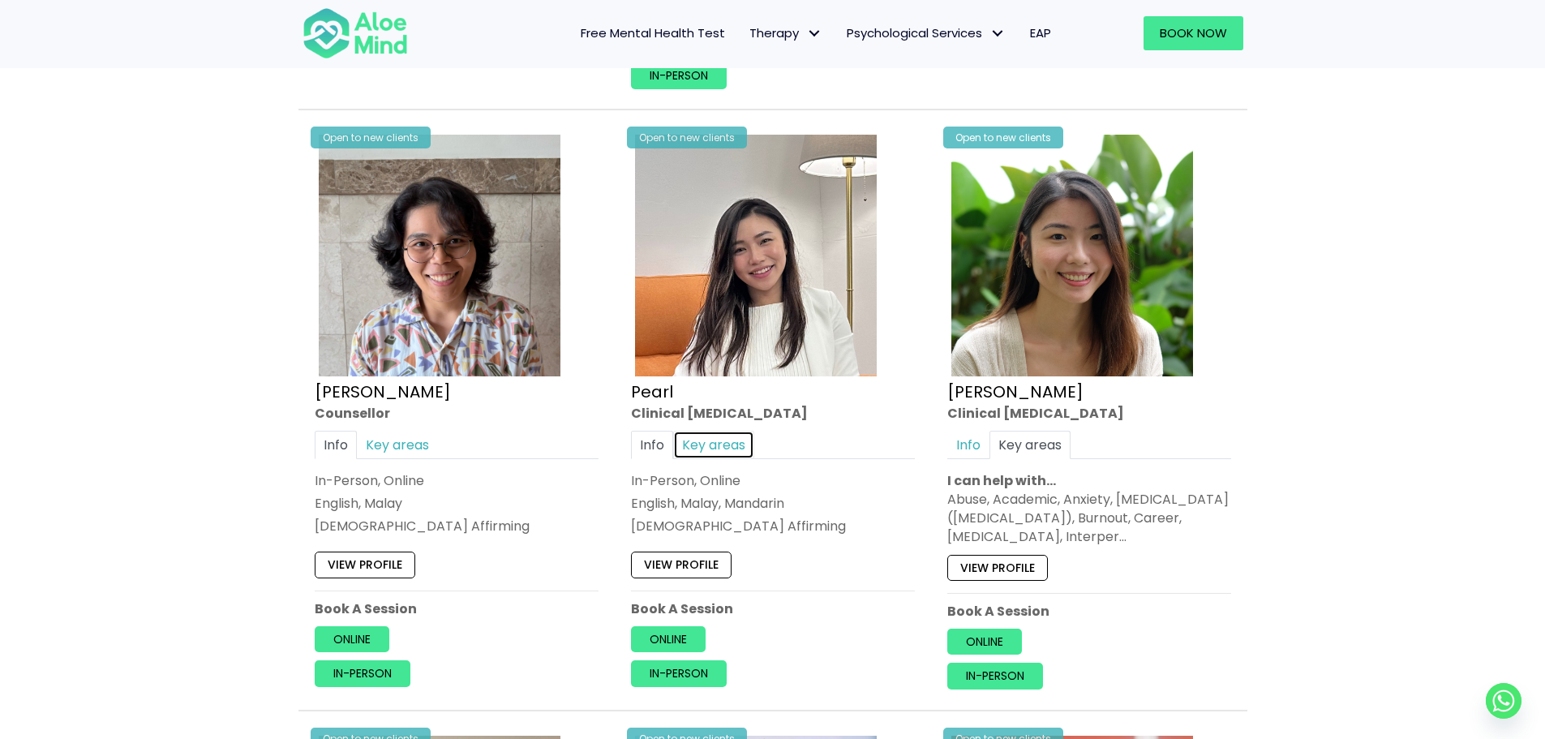
click at [727, 433] on link "Key areas" at bounding box center [713, 445] width 81 height 28
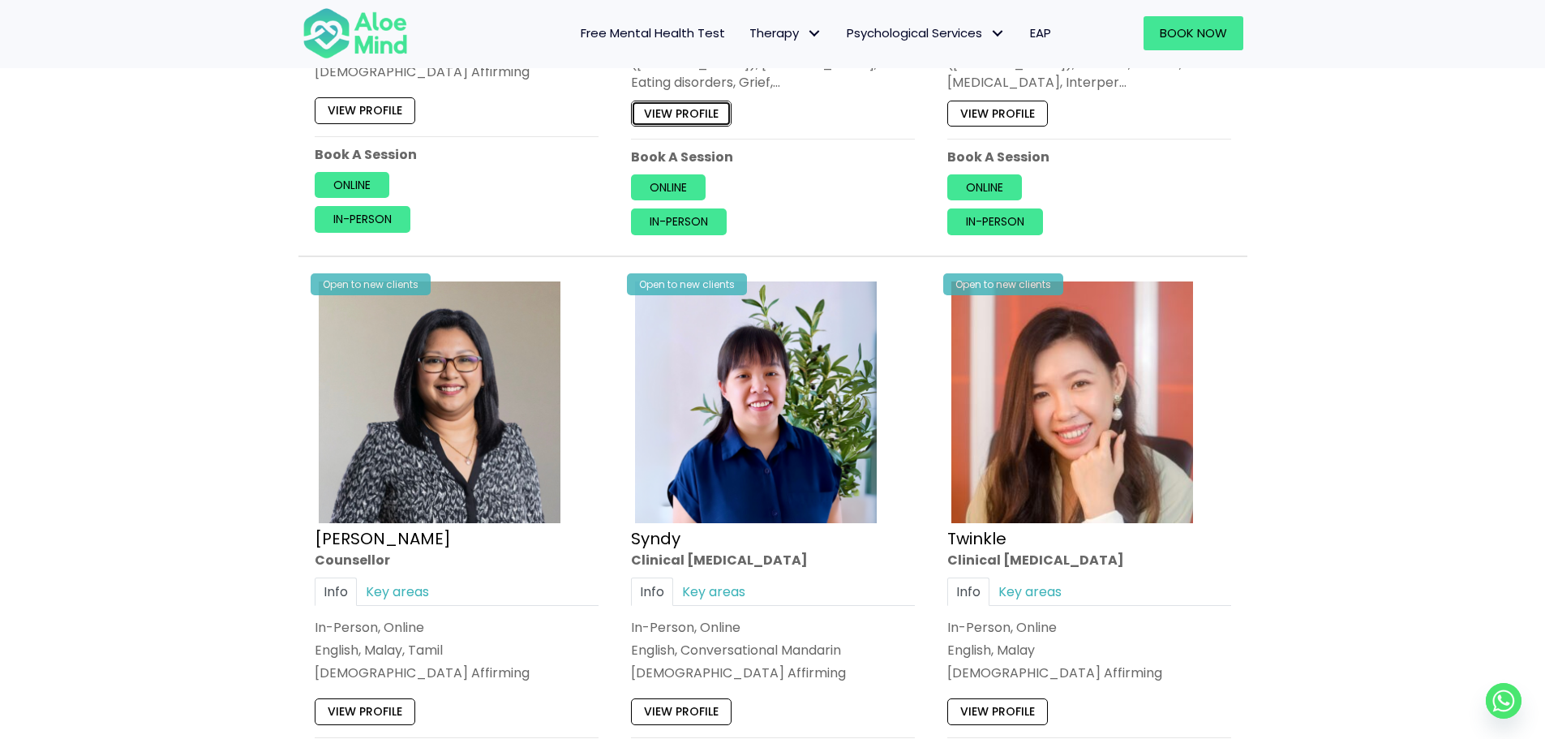
scroll to position [3800, 0]
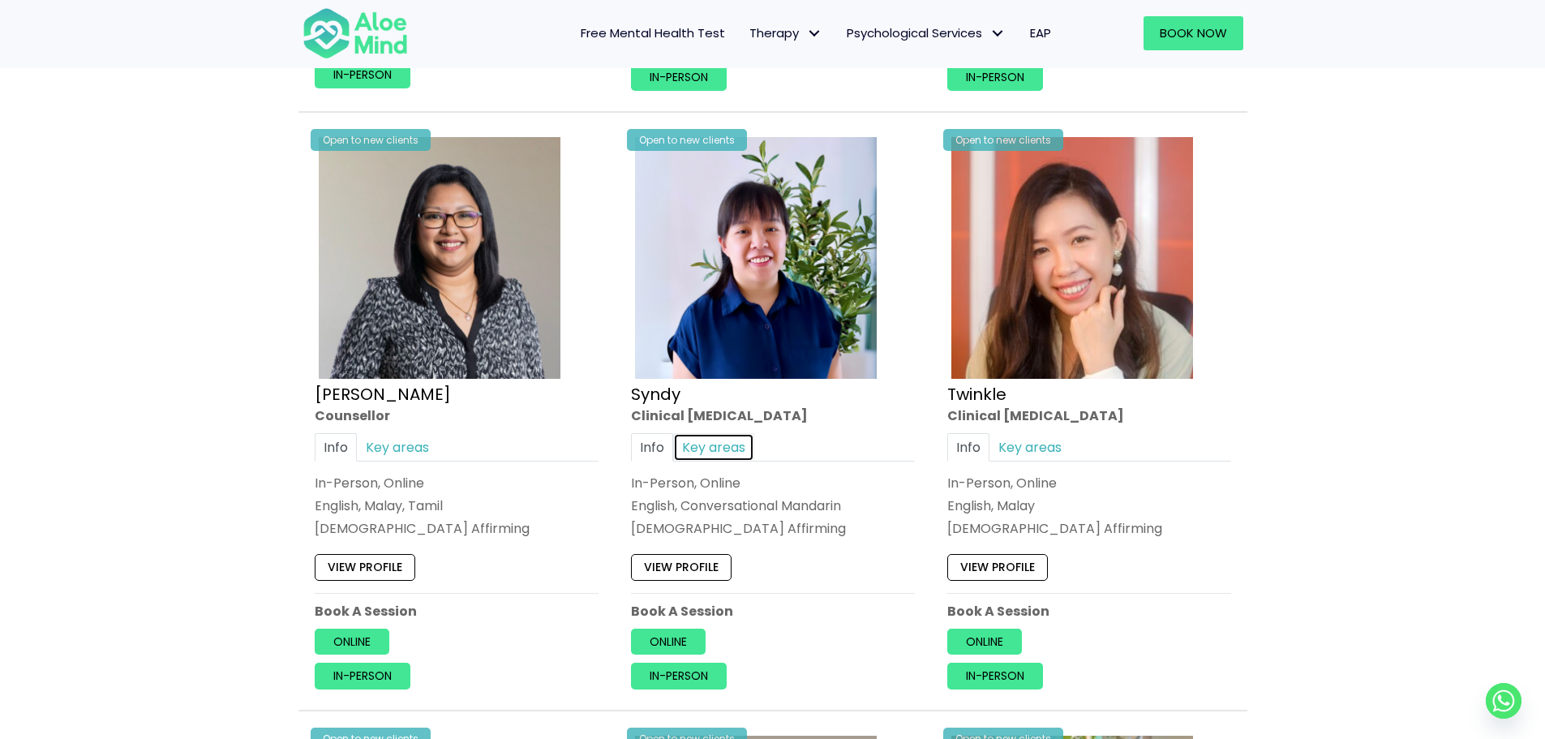
click at [721, 453] on link "Key areas" at bounding box center [713, 447] width 81 height 28
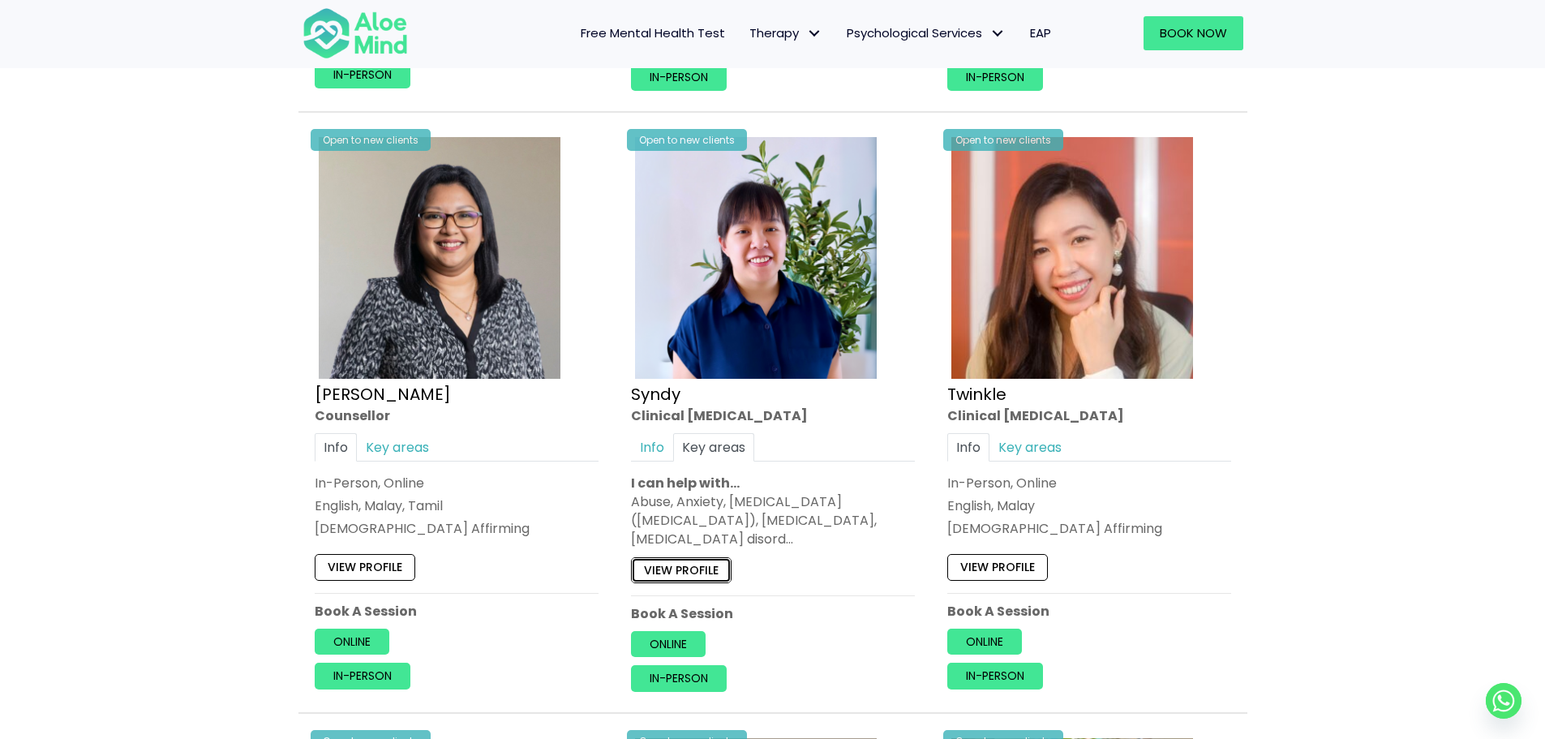
drag, startPoint x: 721, startPoint y: 453, endPoint x: 651, endPoint y: 575, distance: 141.4
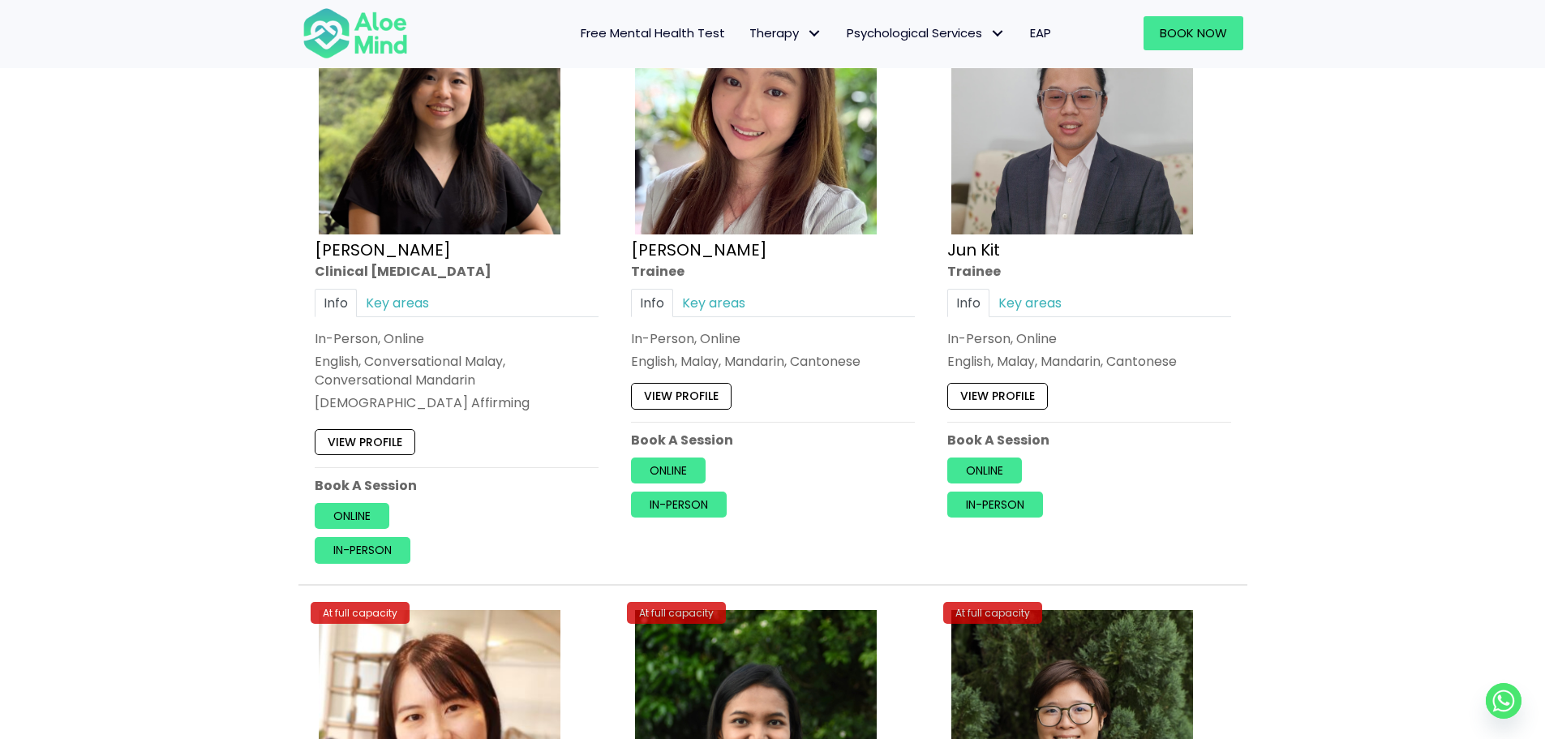
scroll to position [6046, 0]
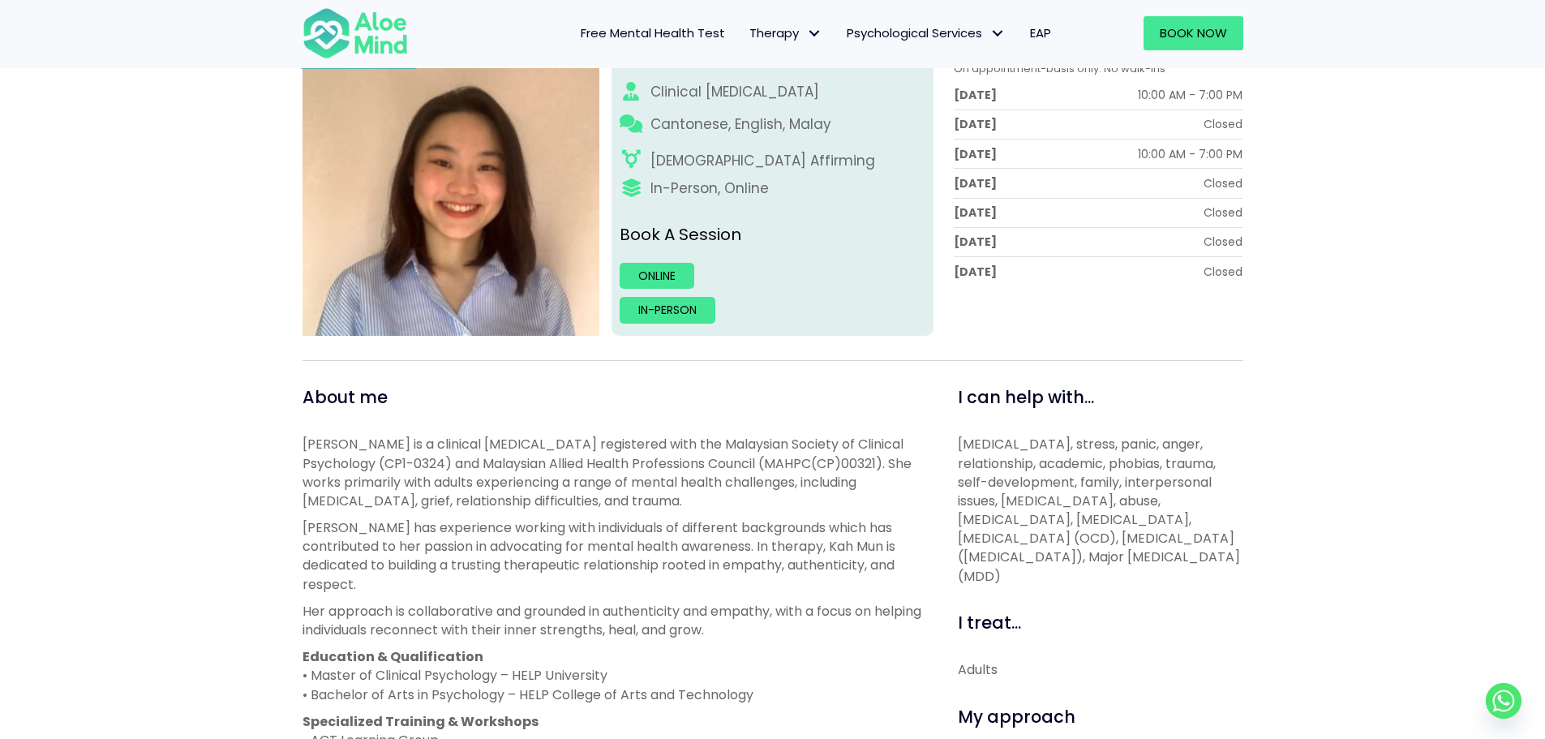
scroll to position [339, 0]
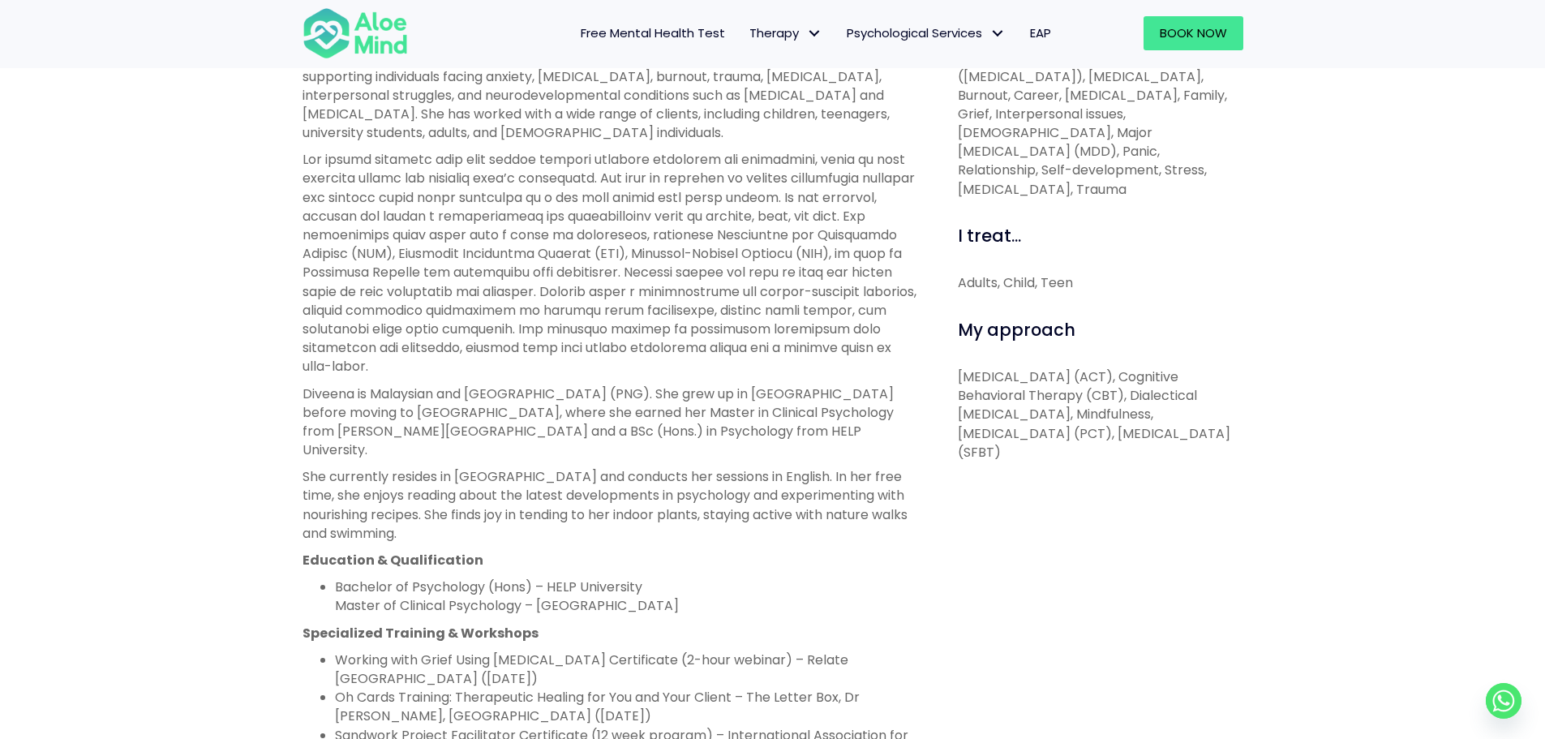
scroll to position [180, 0]
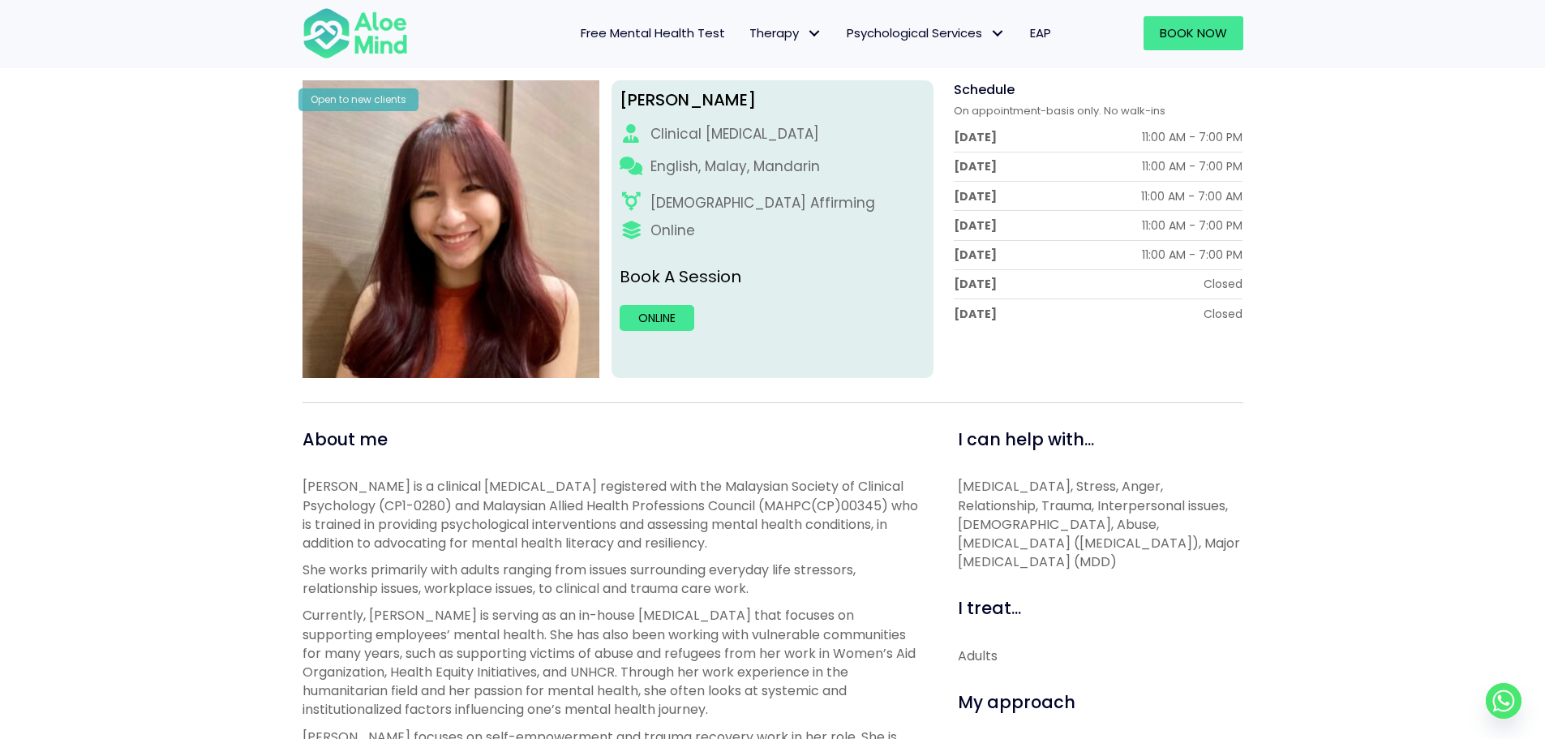
scroll to position [226, 0]
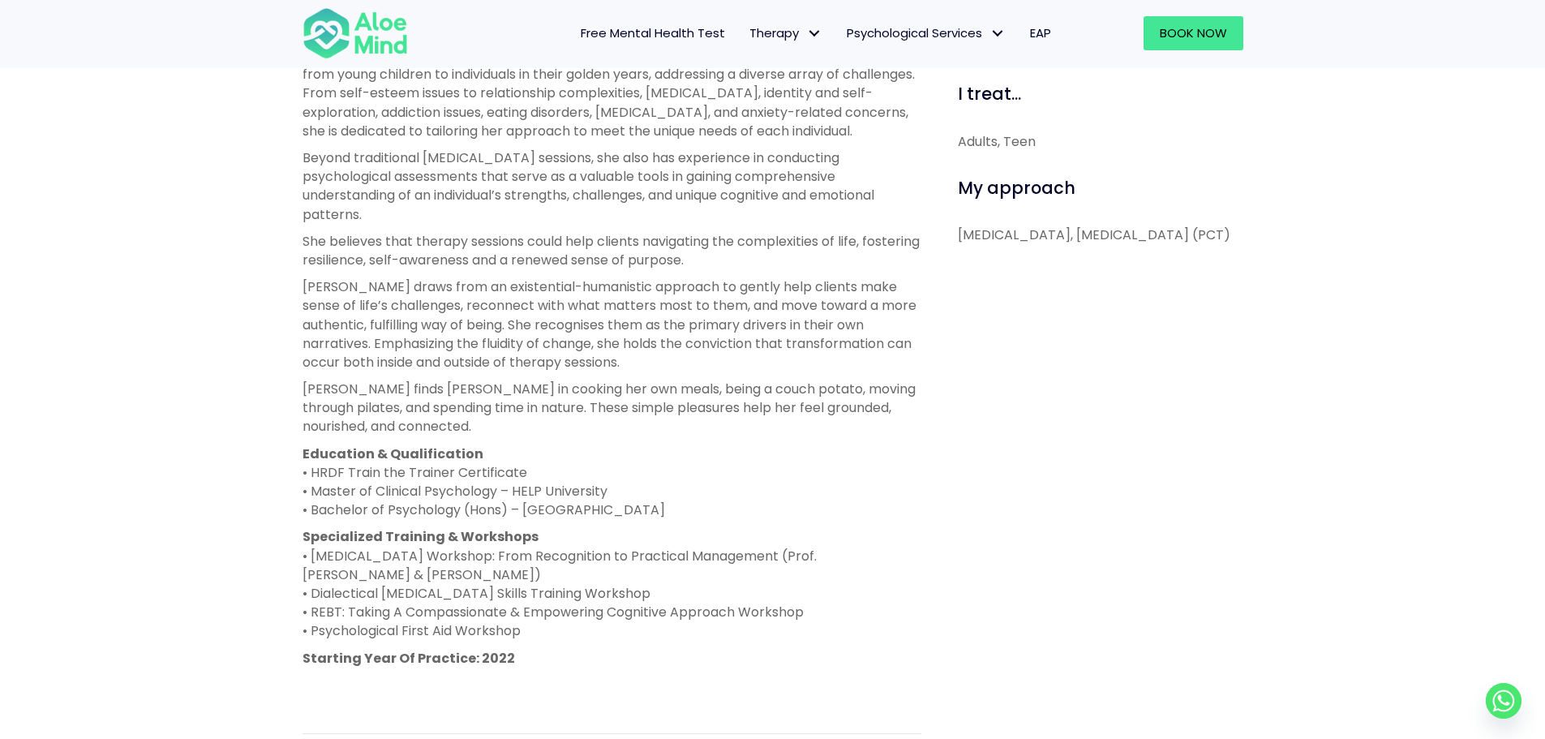
scroll to position [429, 0]
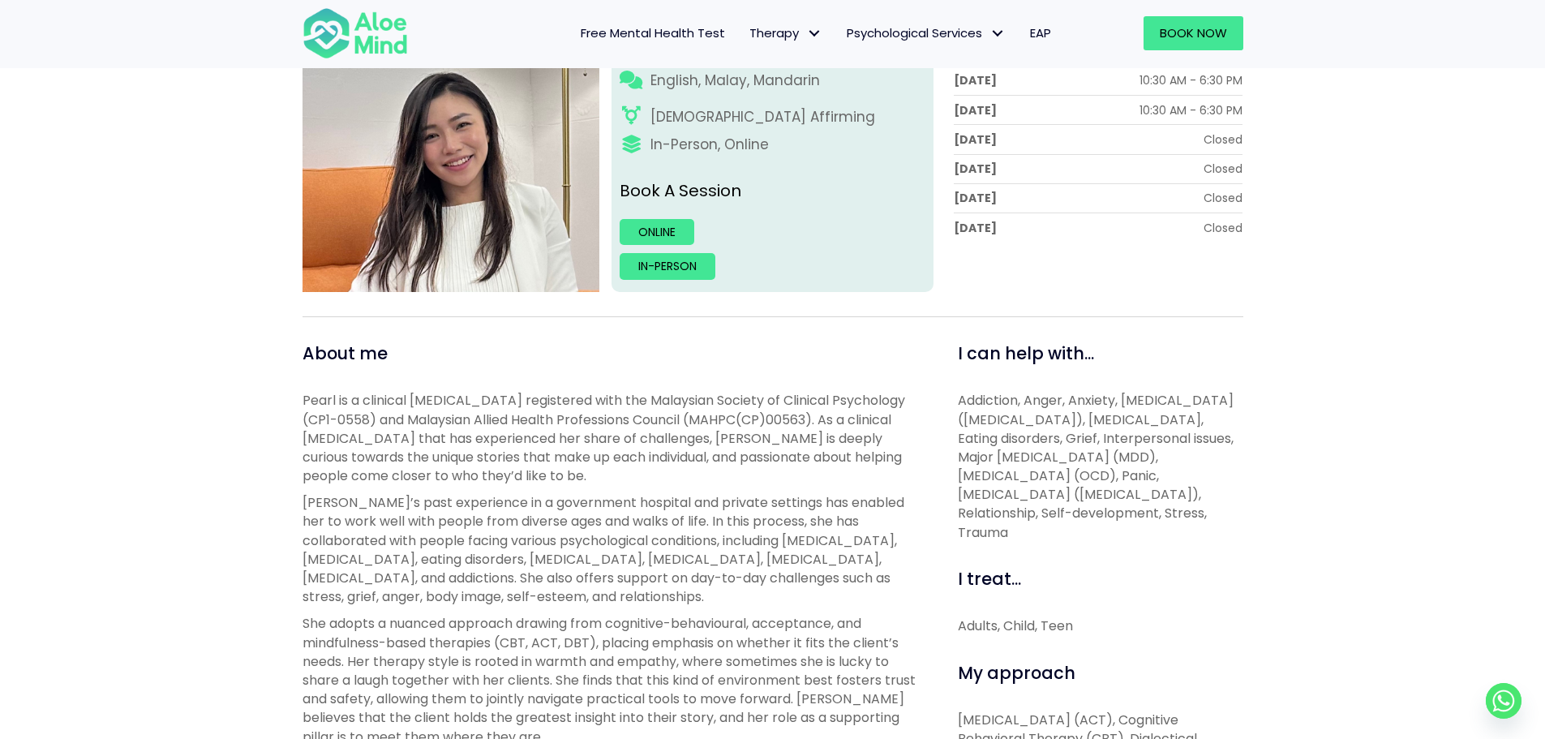
scroll to position [412, 0]
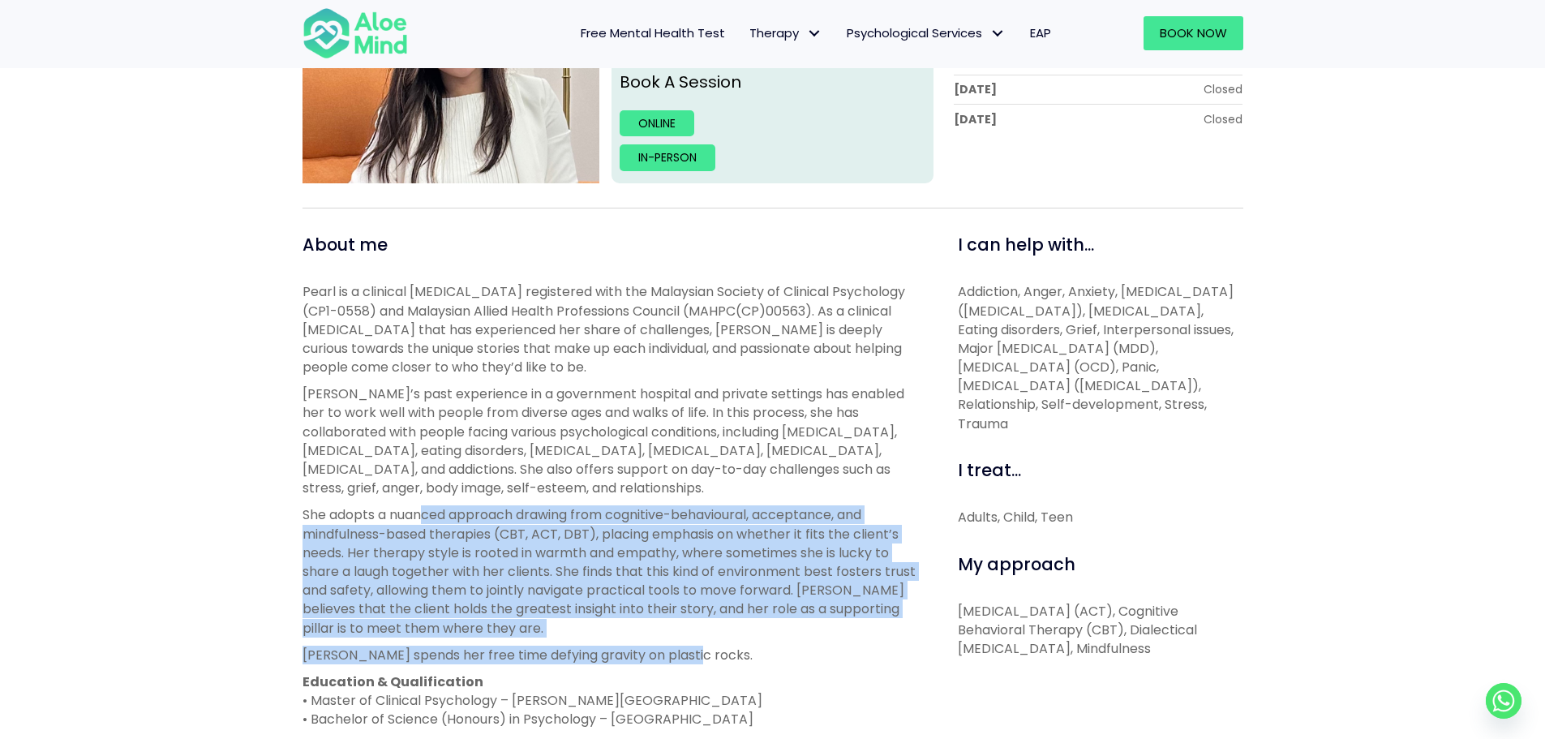
drag, startPoint x: 424, startPoint y: 514, endPoint x: 704, endPoint y: 653, distance: 312.4
click at [704, 653] on div "Pearl is a clinical [MEDICAL_DATA] registered with the Malaysian Society of Cli…" at bounding box center [612, 564] width 619 height 565
click at [704, 653] on p "[PERSON_NAME] spends her free time defying gravity on plastic rocks." at bounding box center [612, 655] width 619 height 19
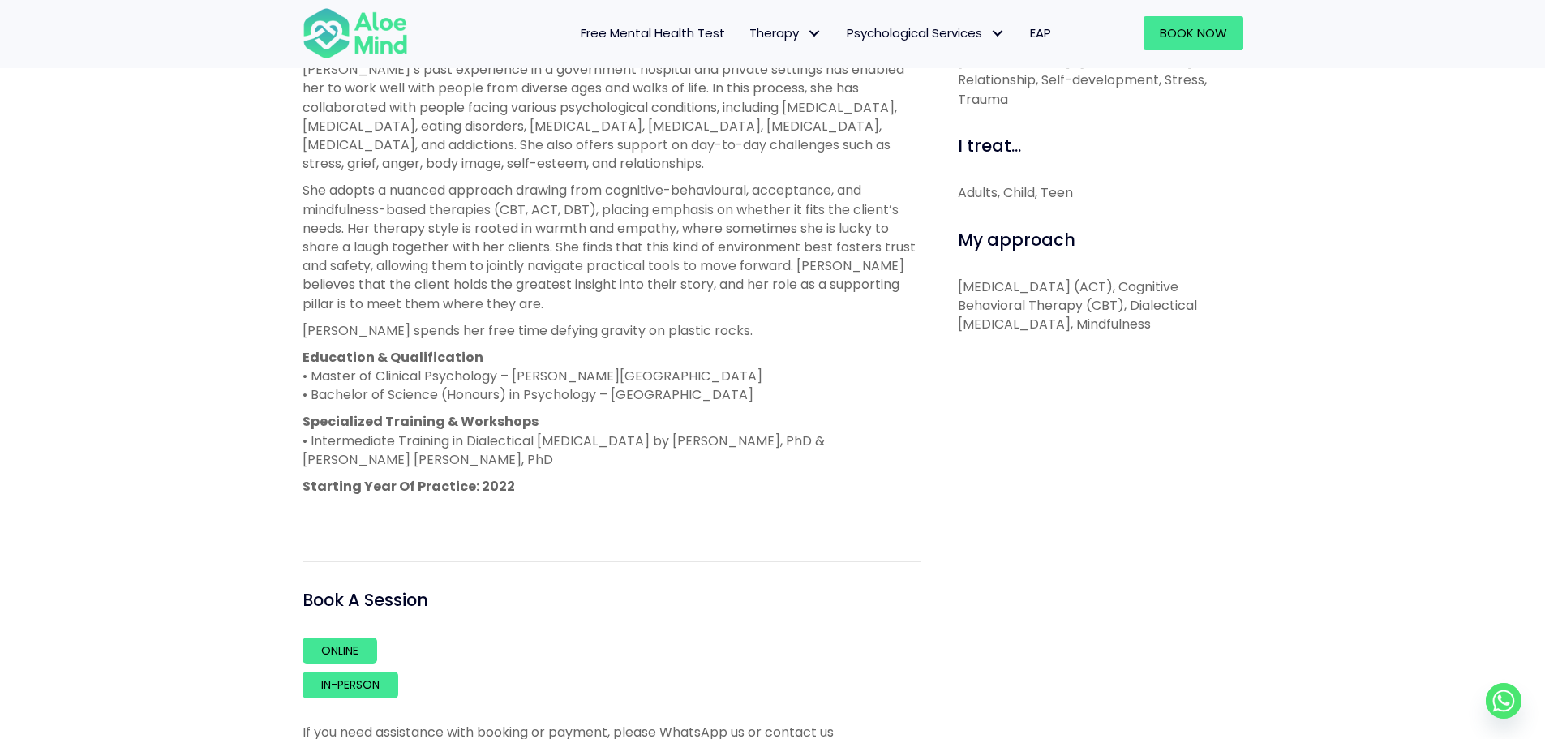
scroll to position [438, 0]
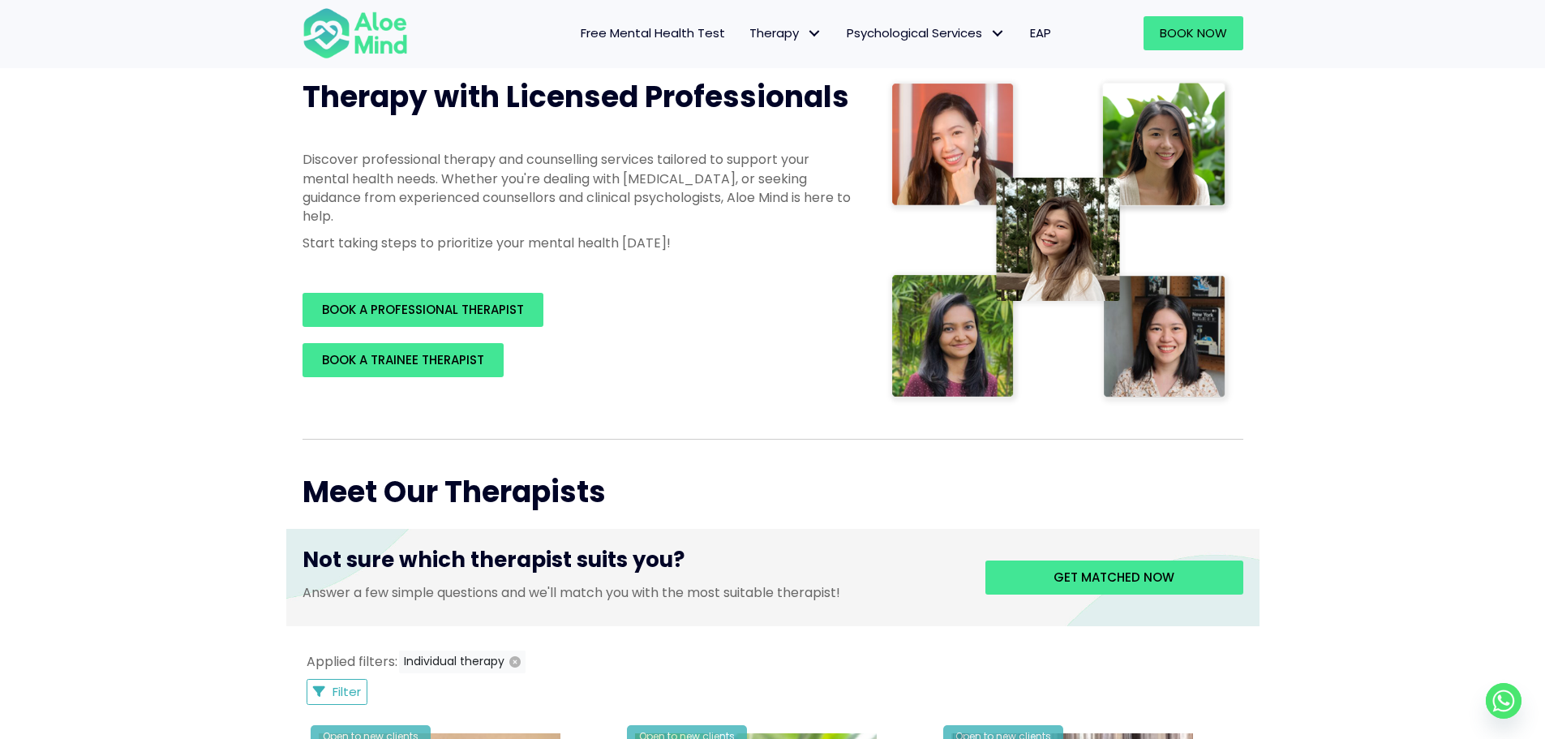
scroll to position [307, 0]
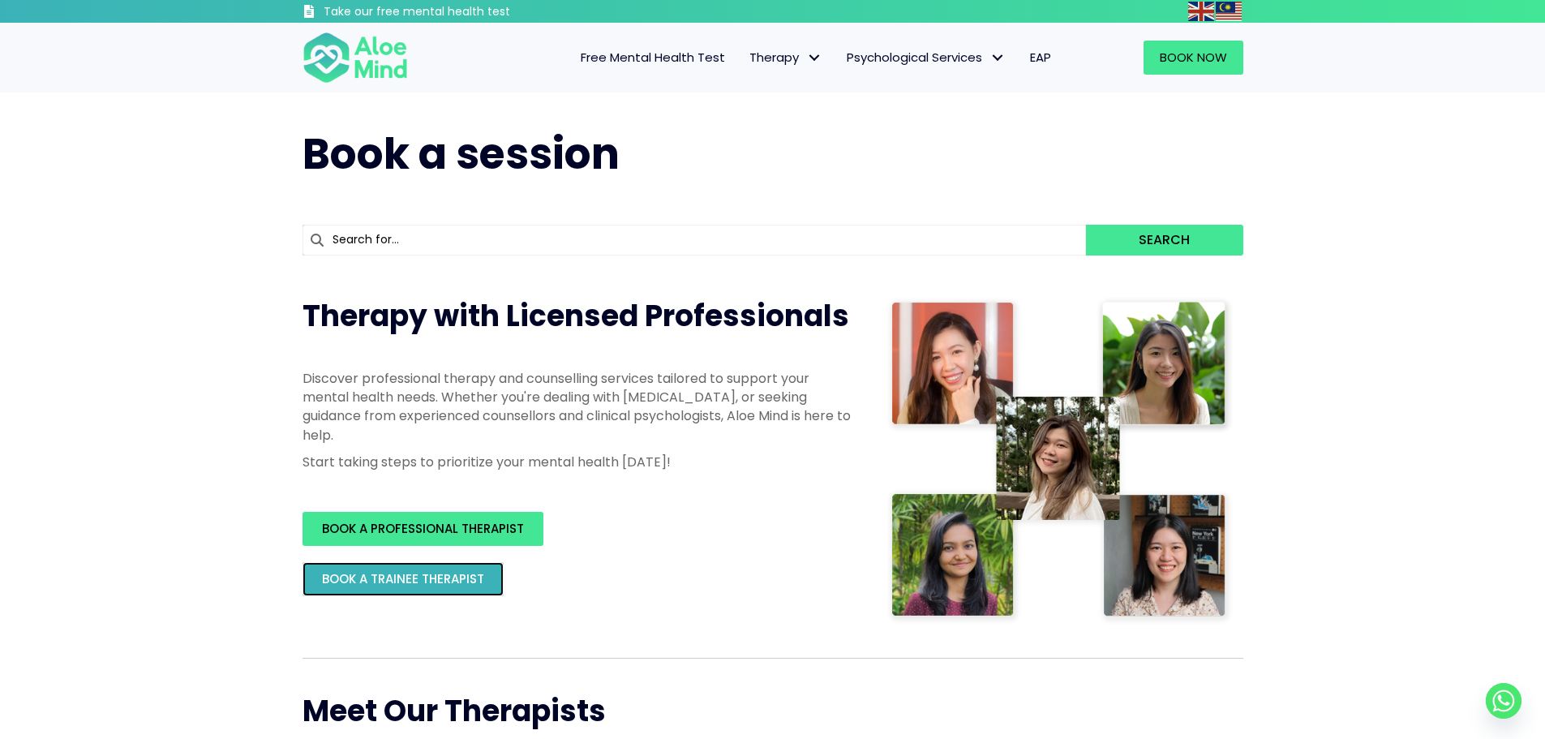
click at [480, 580] on span "BOOK A TRAINEE THERAPIST" at bounding box center [403, 578] width 162 height 17
